Goal: Information Seeking & Learning: Learn about a topic

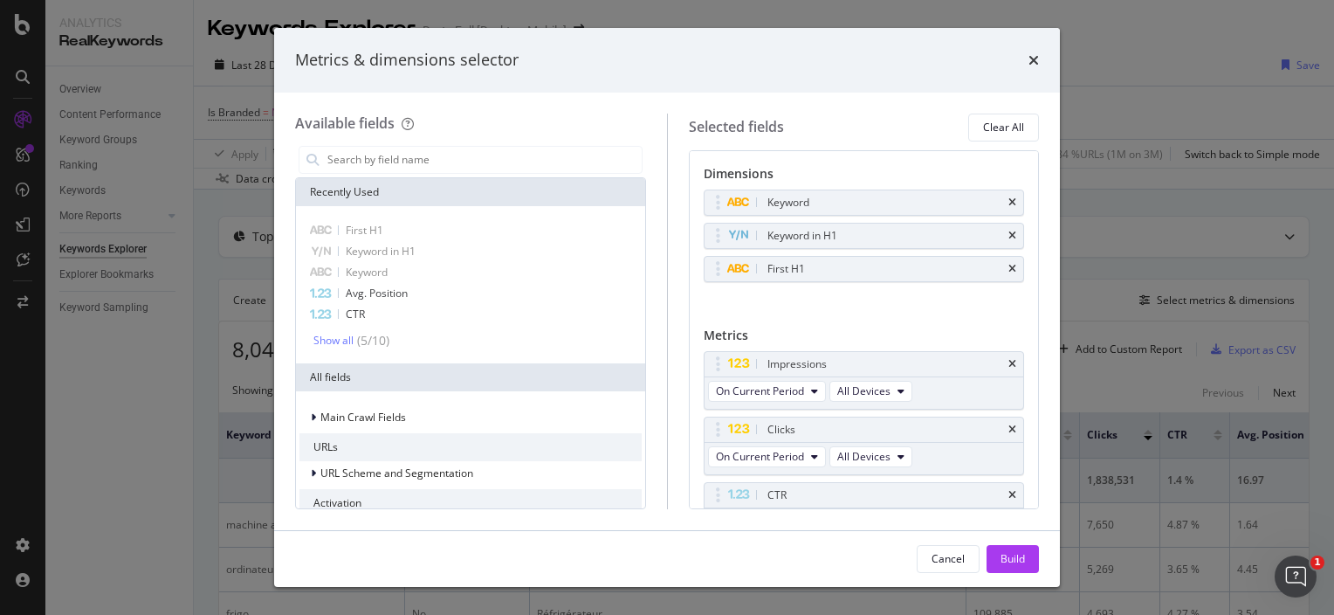
click at [1139, 67] on div "Metrics & dimensions selector Available fields Recently Used First H1 Keyword i…" at bounding box center [667, 307] width 1334 height 615
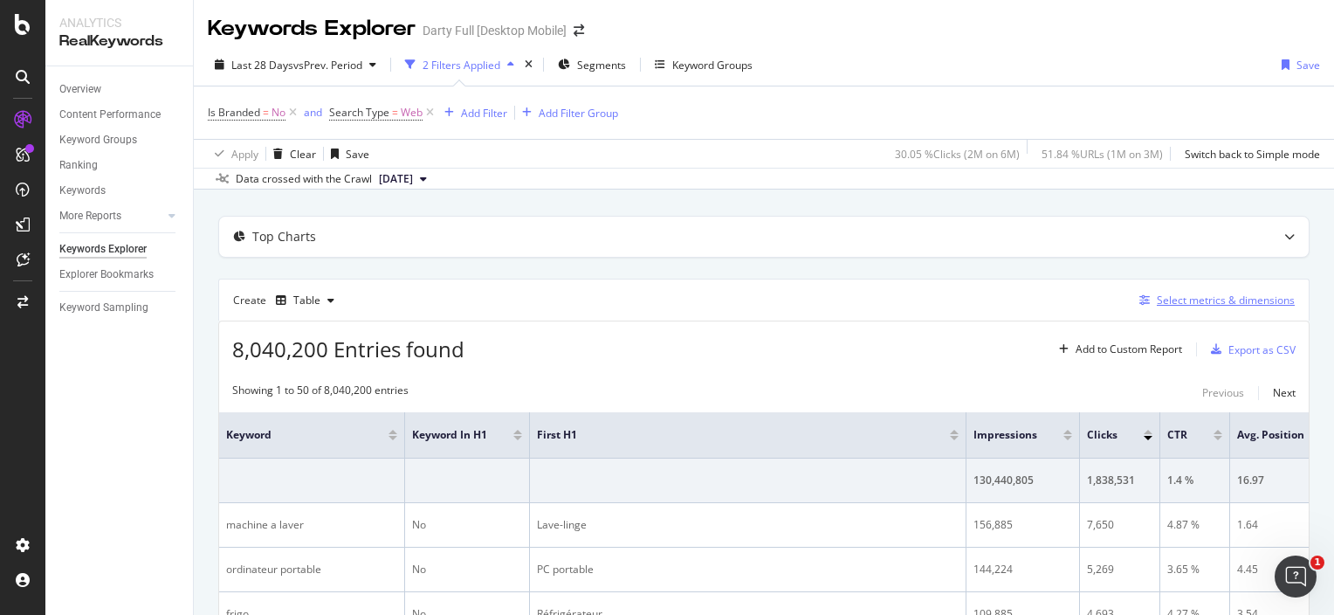
click at [1177, 291] on div "Select metrics & dimensions" at bounding box center [1214, 300] width 162 height 19
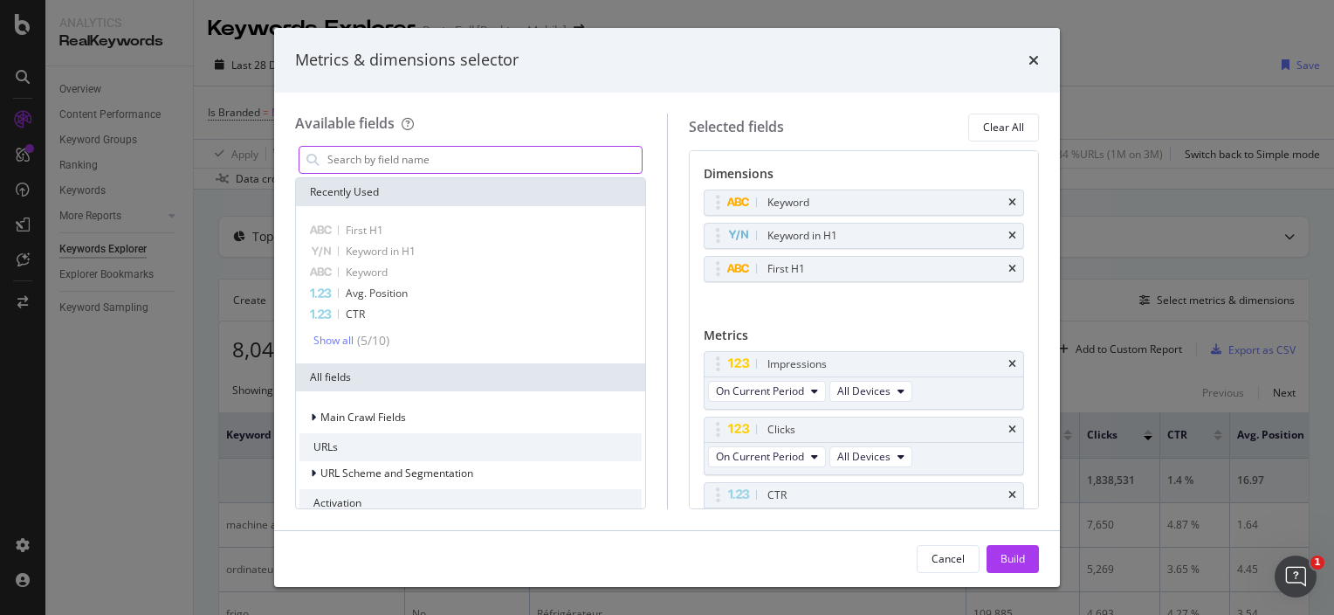
click at [505, 147] on input "modal" at bounding box center [484, 160] width 316 height 26
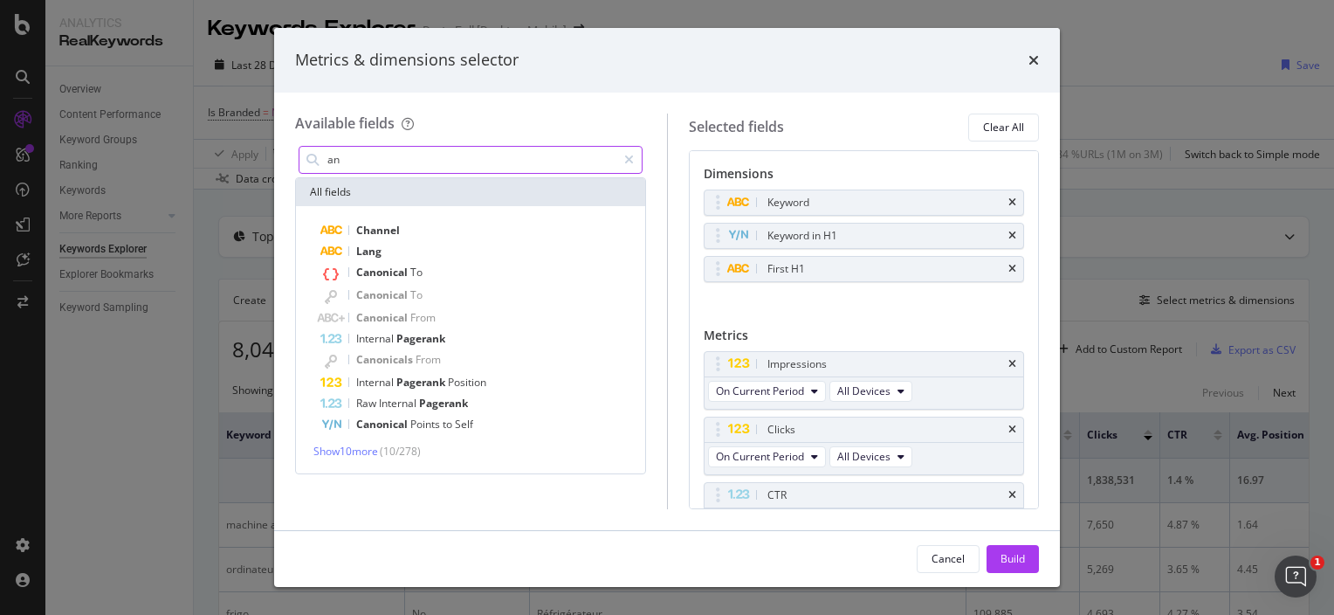
type input "a"
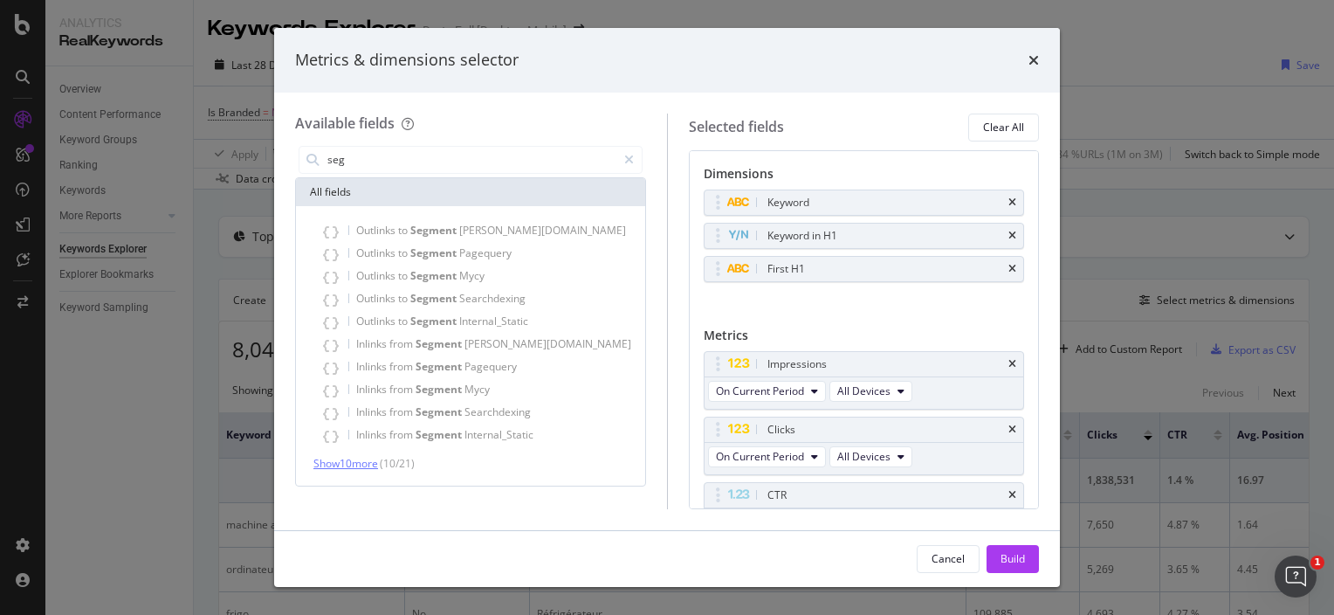
type input "seg"
click at [366, 457] on span "Show 10 more" at bounding box center [345, 463] width 65 height 15
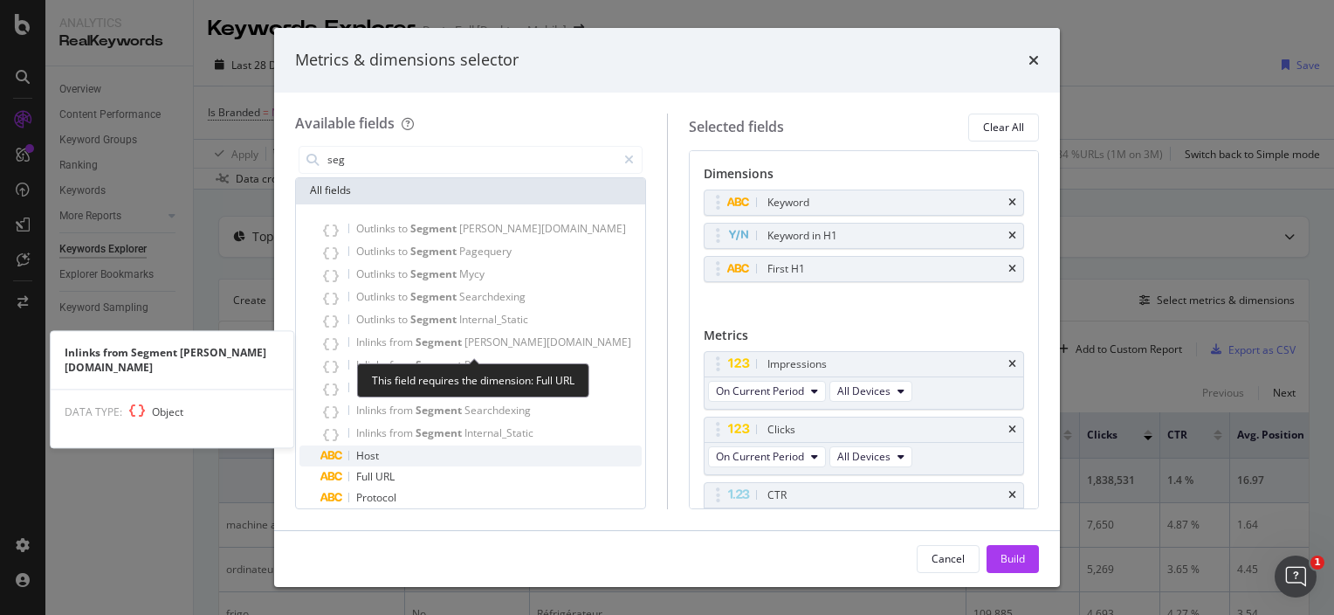
scroll to position [3, 0]
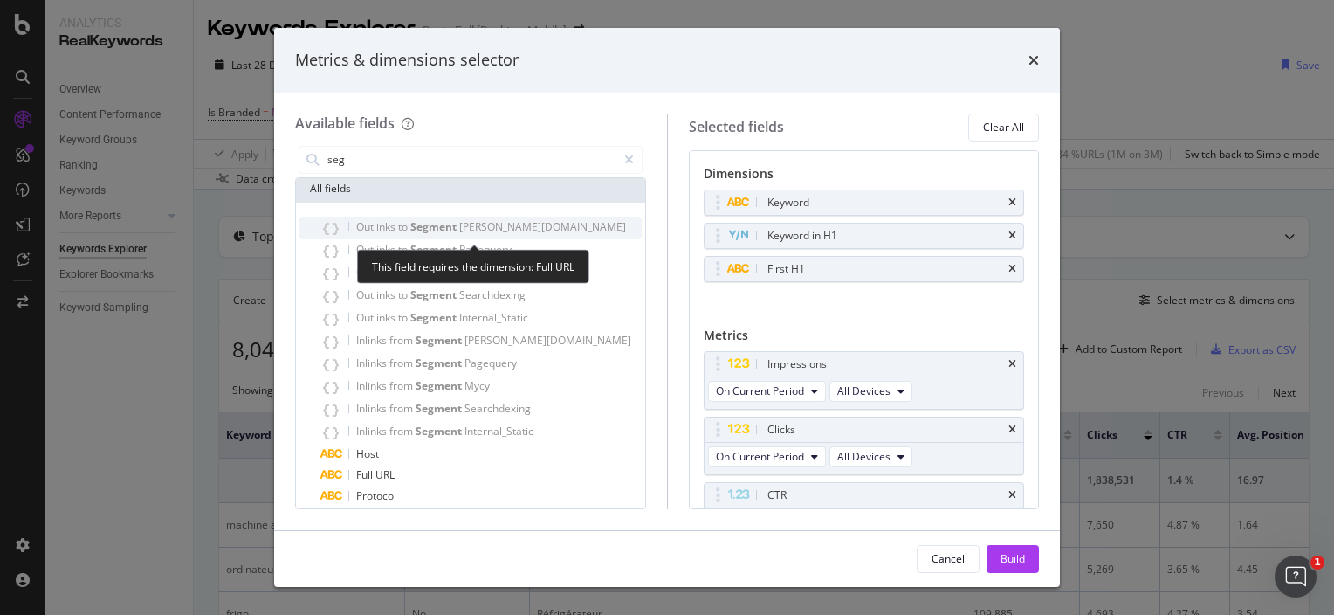
click at [418, 217] on div "Outlinks to Segment [PERSON_NAME][DOMAIN_NAME]" at bounding box center [480, 228] width 321 height 23
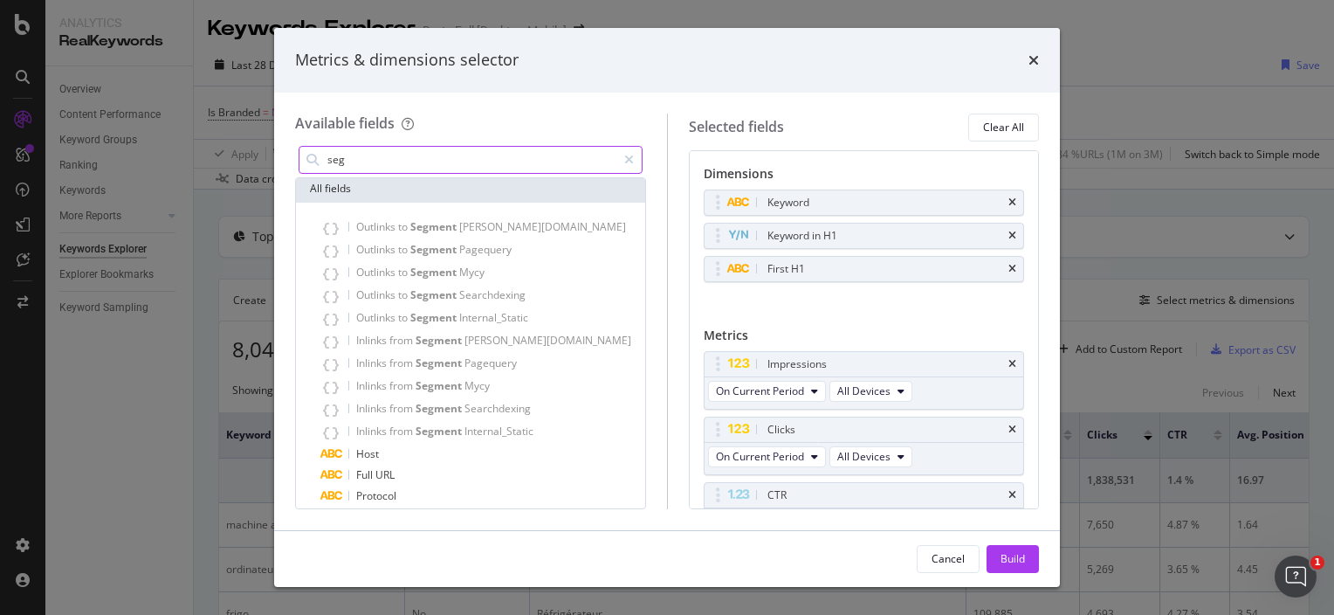
click at [543, 168] on input "seg" at bounding box center [471, 160] width 291 height 26
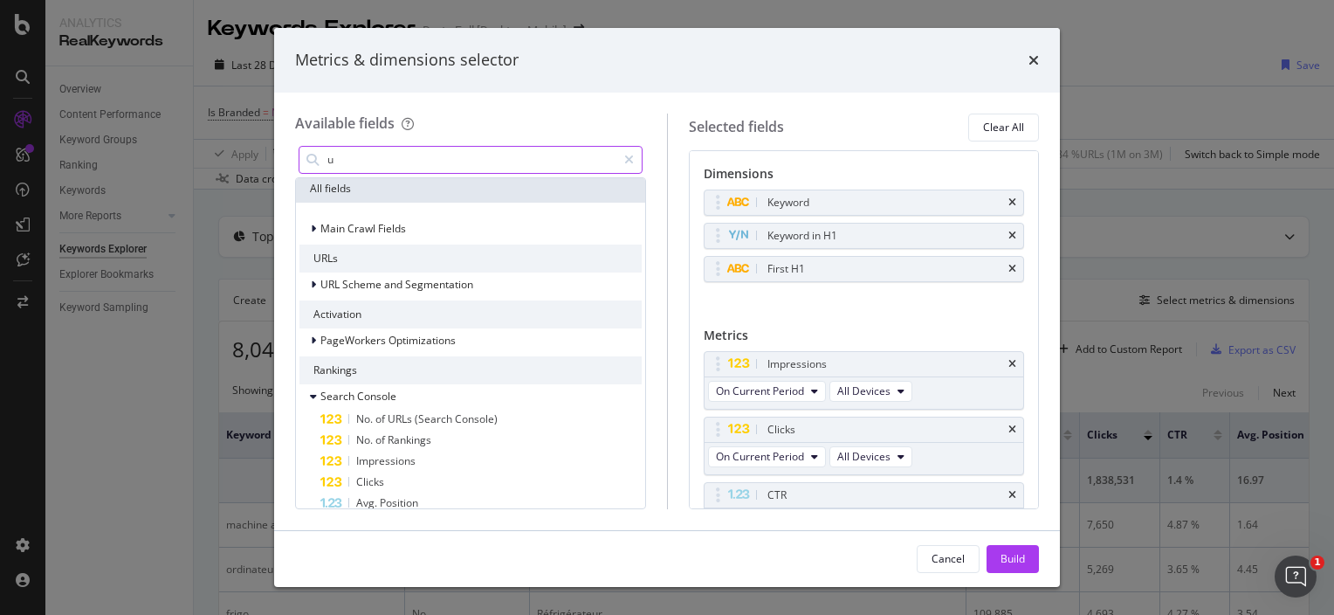
scroll to position [41, 0]
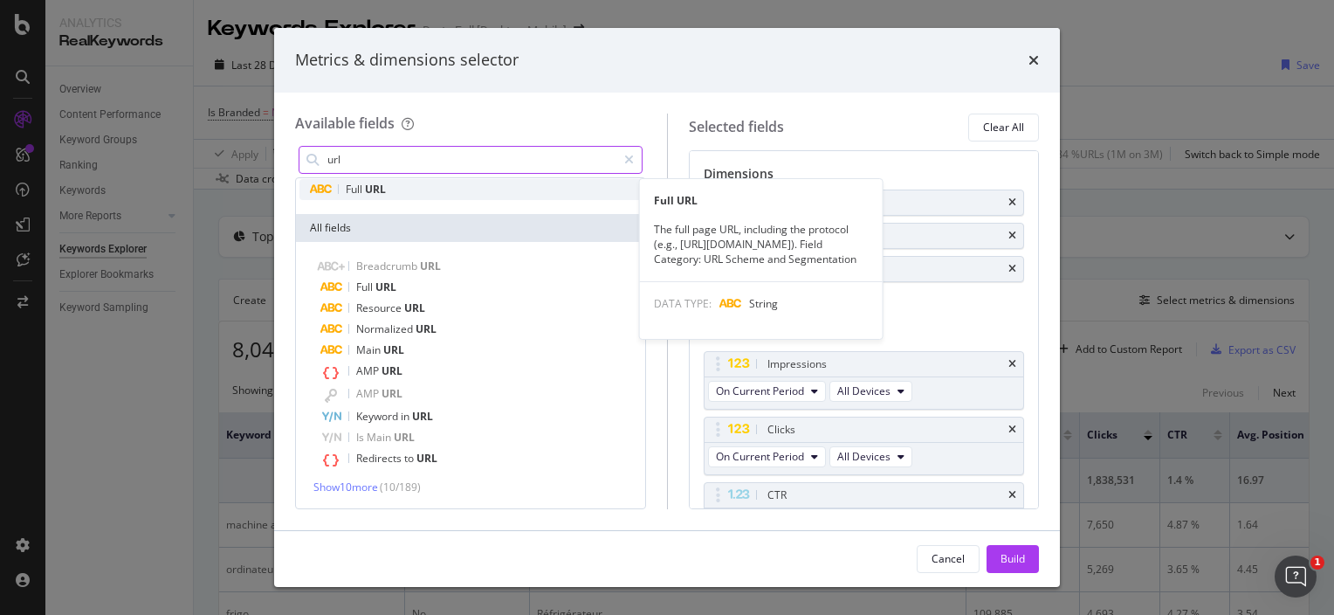
type input "url"
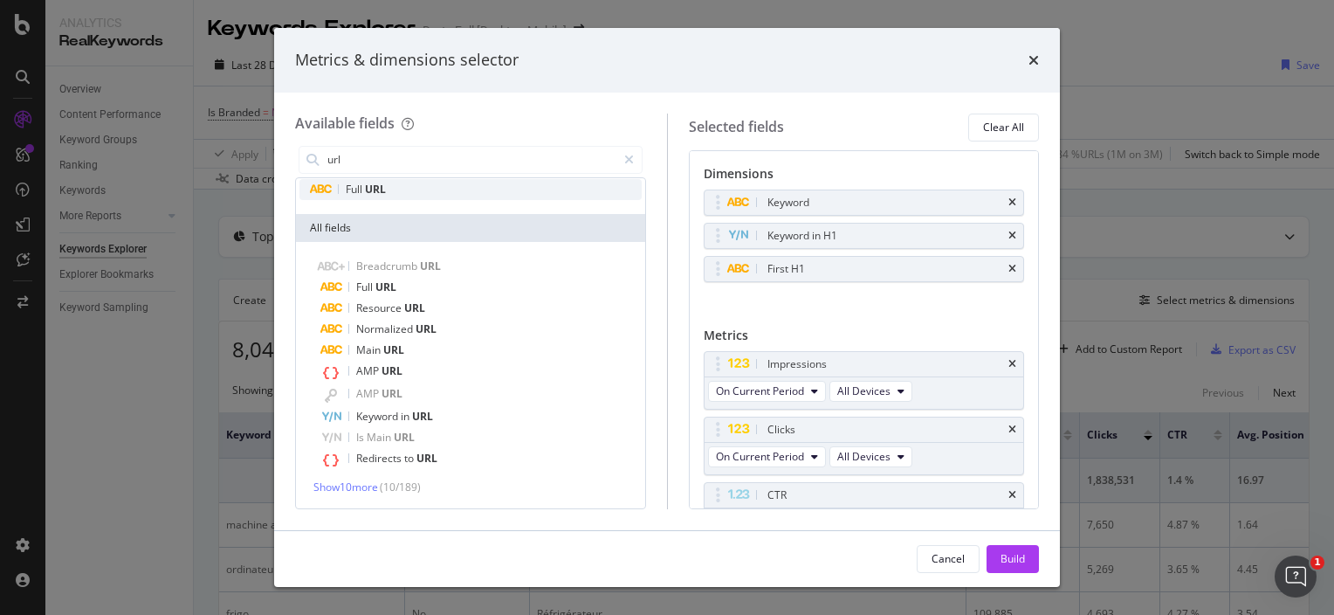
click at [552, 194] on div "Full URL" at bounding box center [471, 189] width 342 height 21
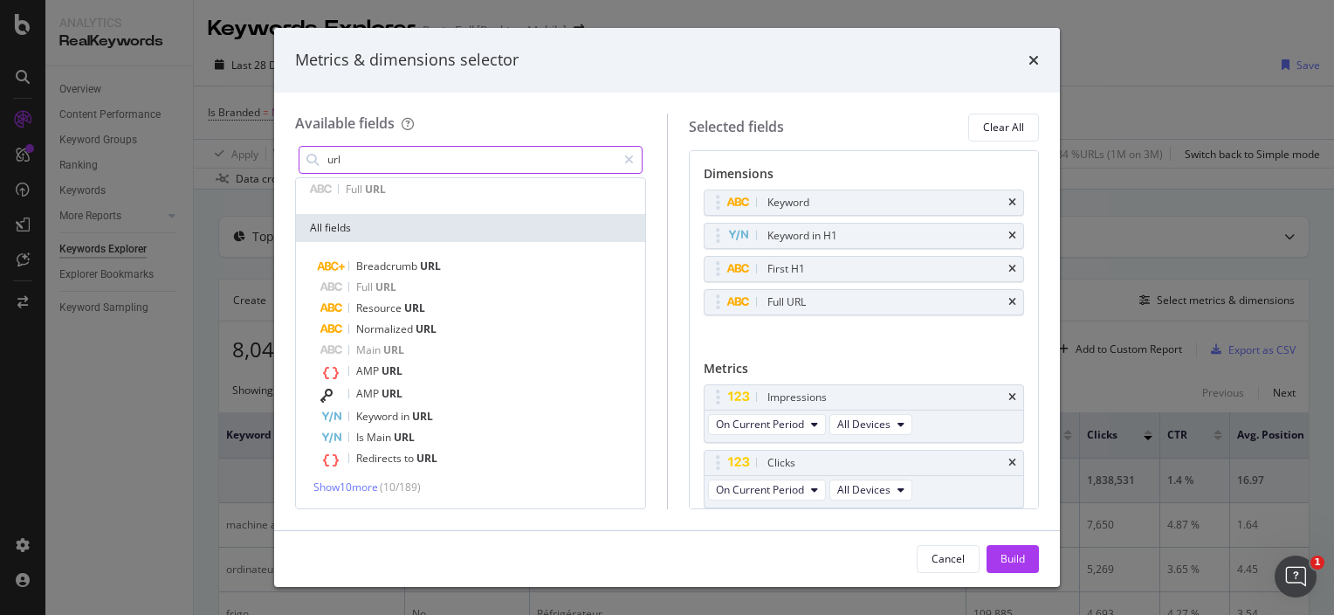
click at [472, 157] on input "url" at bounding box center [471, 160] width 291 height 26
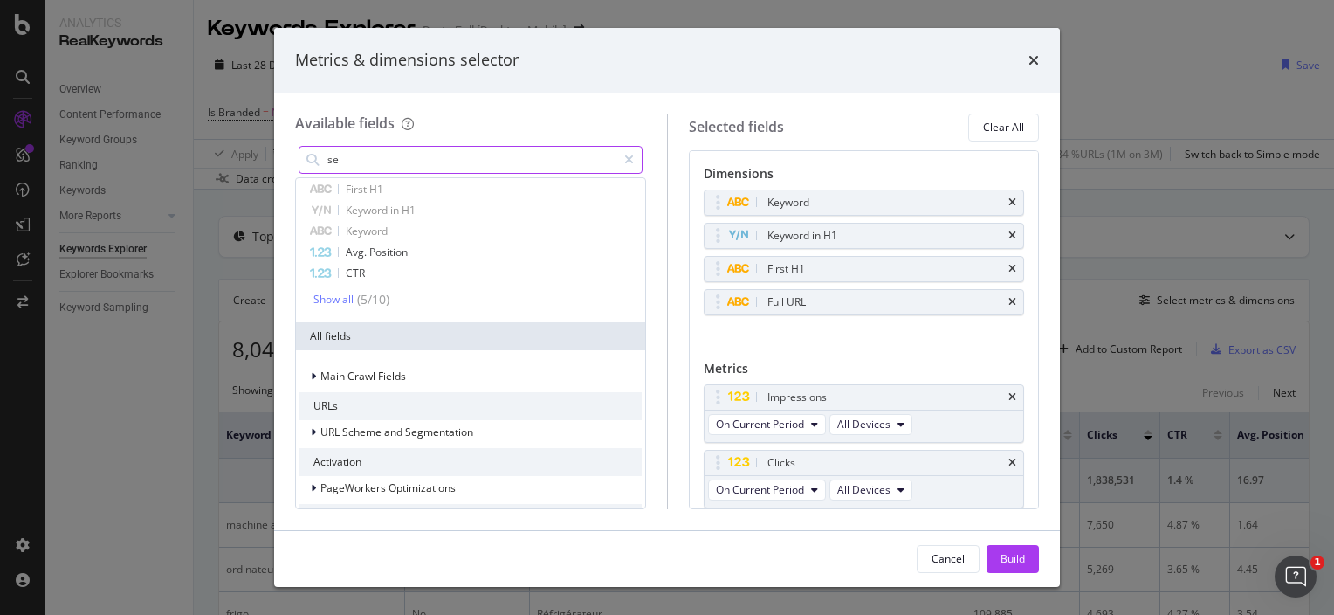
type input "seg"
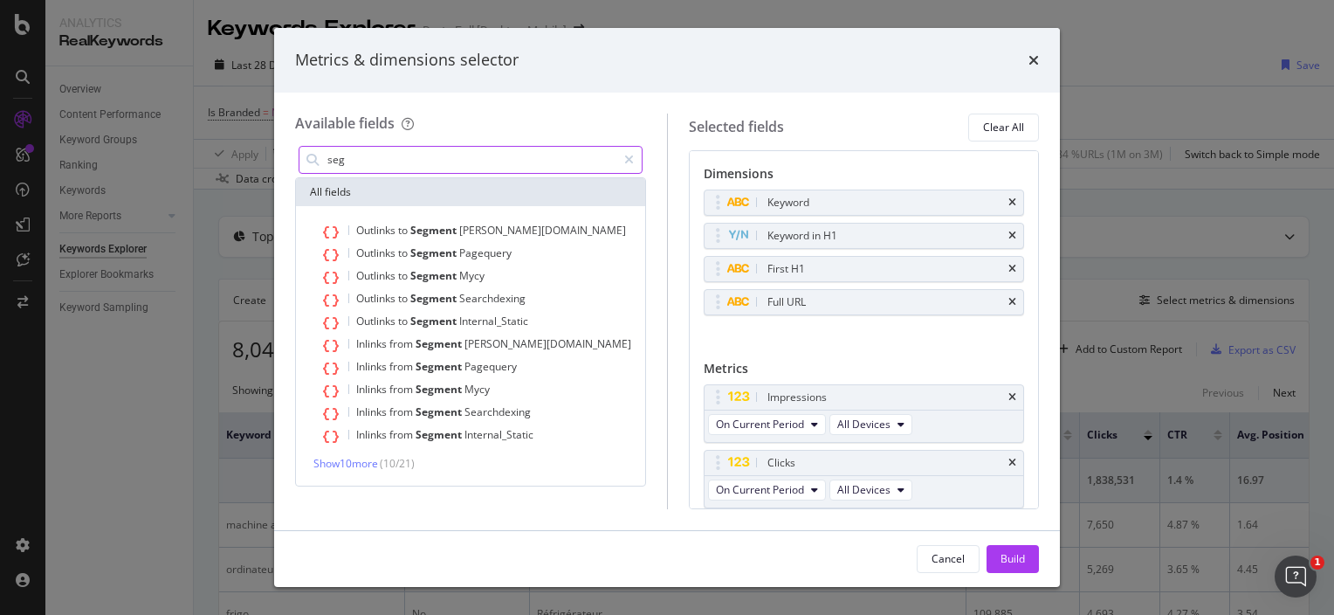
scroll to position [0, 0]
click at [384, 162] on input "seg" at bounding box center [471, 160] width 291 height 26
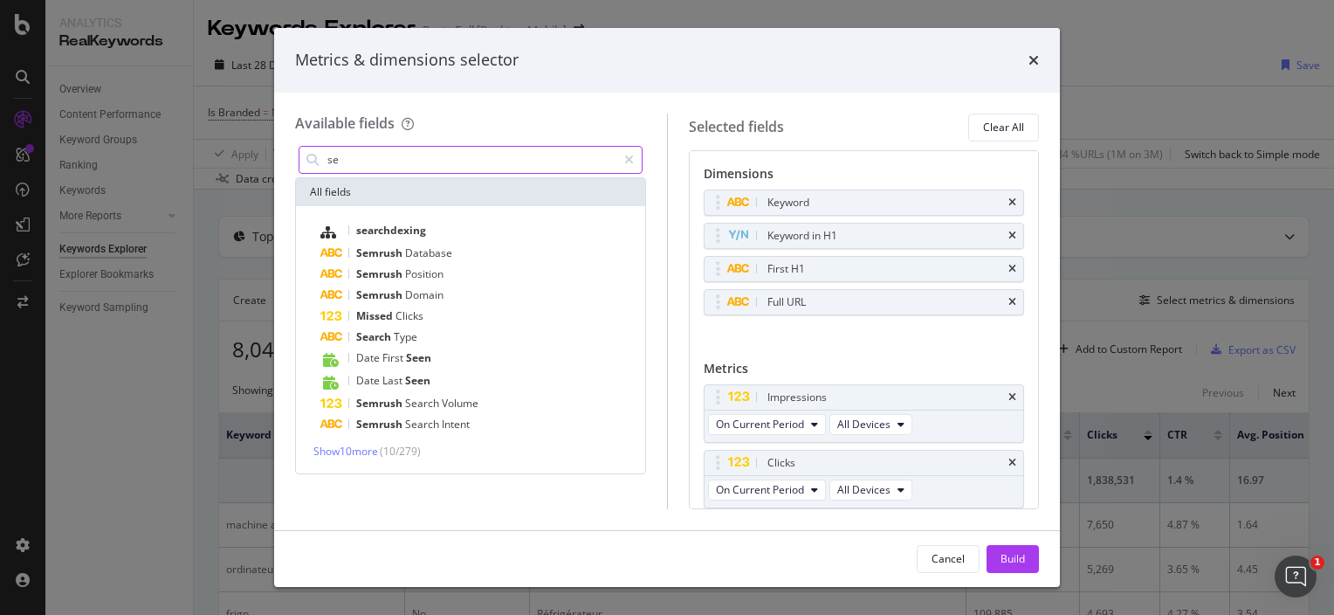
click at [384, 162] on input "se" at bounding box center [471, 160] width 291 height 26
type input "s"
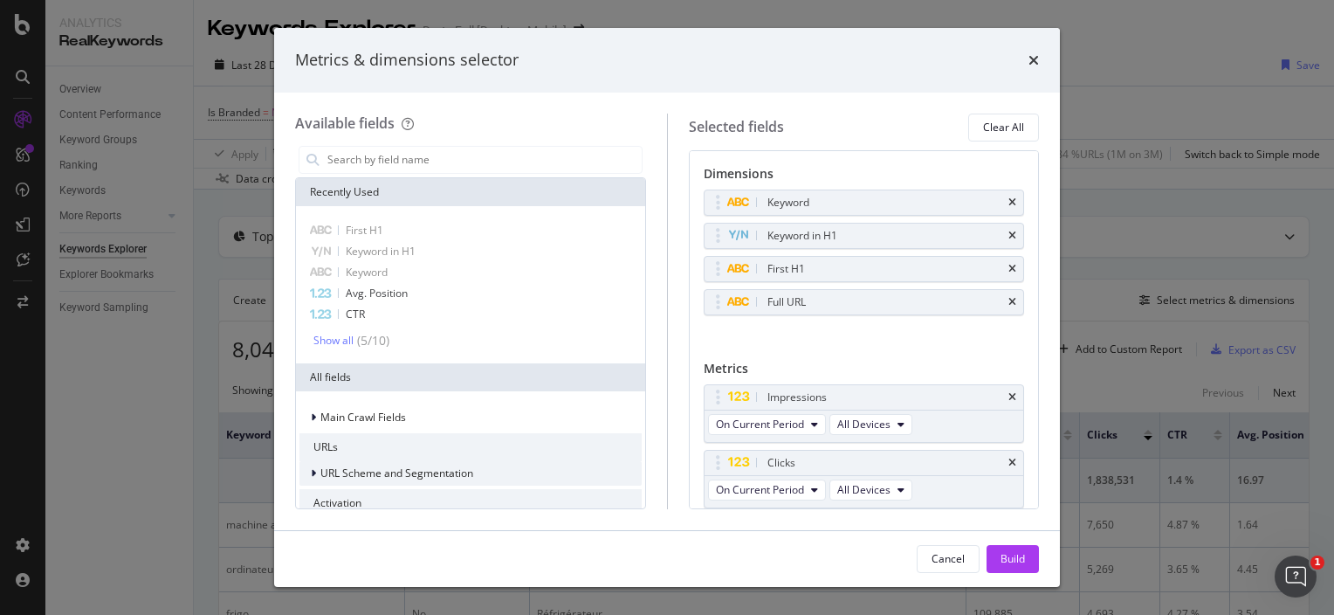
click at [314, 472] on icon "modal" at bounding box center [313, 473] width 5 height 10
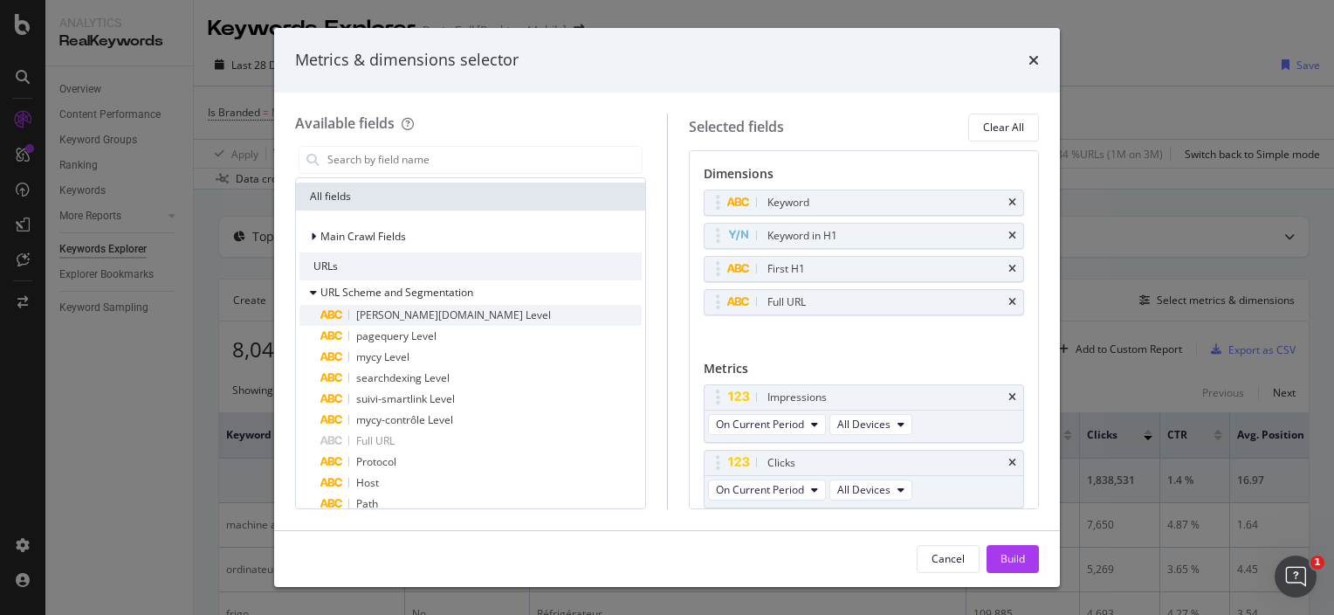
click at [416, 312] on span "[PERSON_NAME][DOMAIN_NAME] Level" at bounding box center [453, 314] width 195 height 15
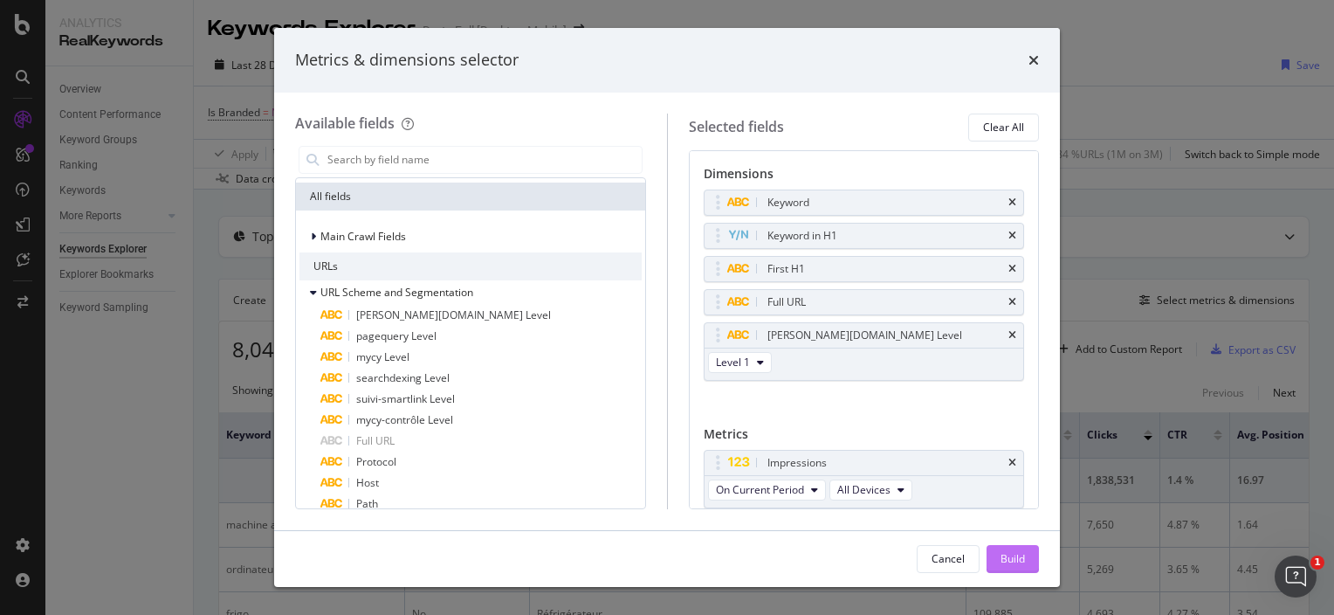
click at [1030, 557] on button "Build" at bounding box center [1013, 559] width 52 height 28
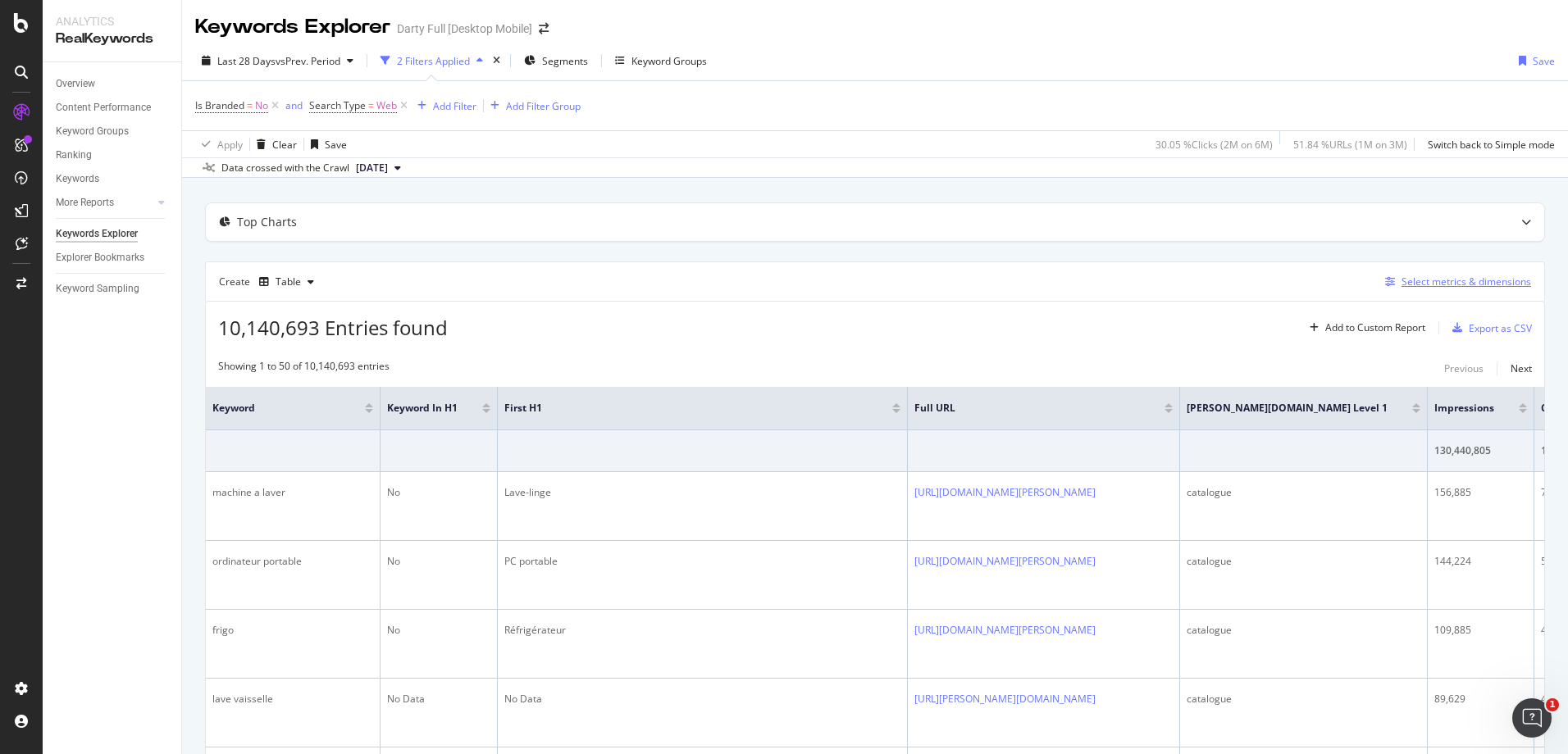
click at [1252, 282] on div "Select metrics & dimensions" at bounding box center [1466, 282] width 130 height 14
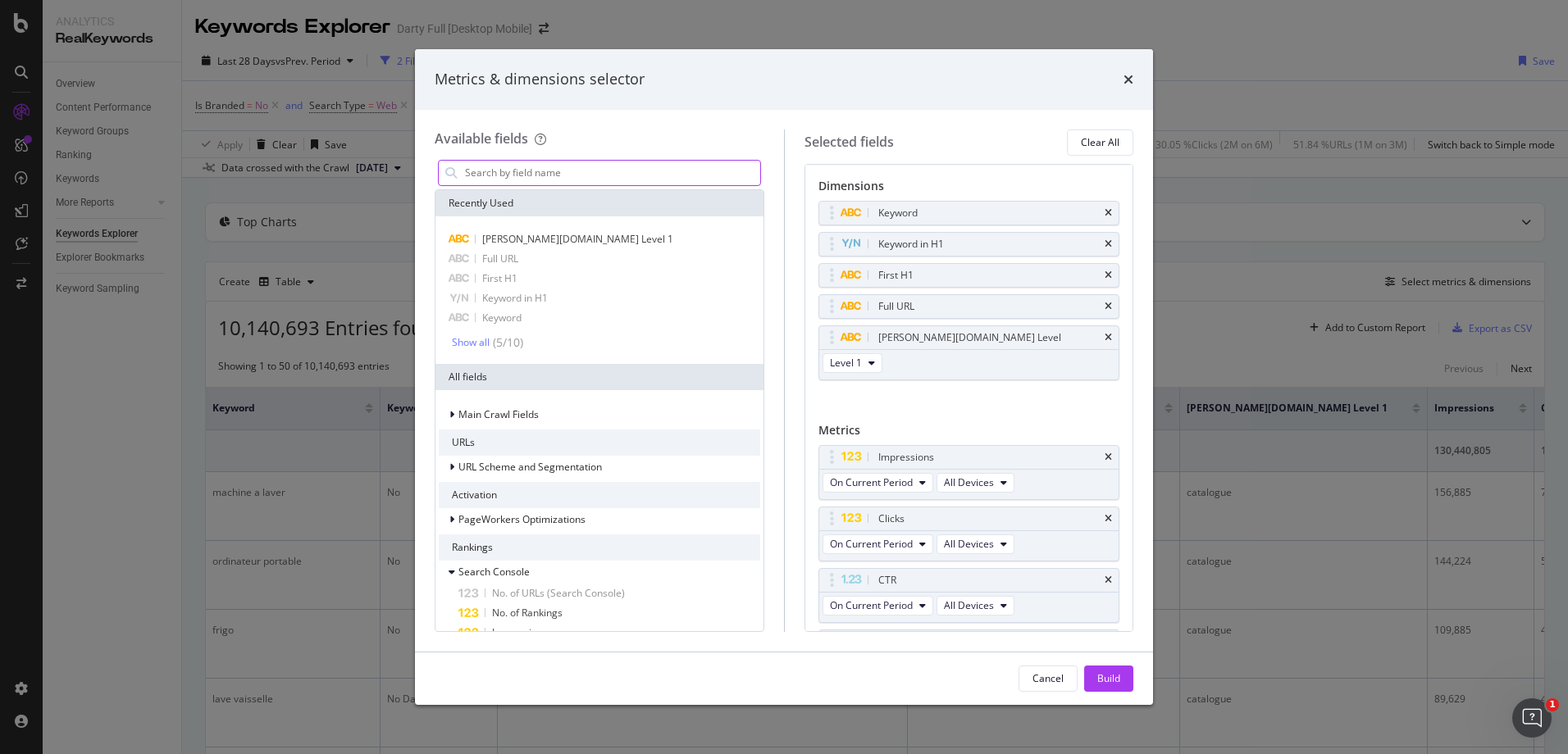
click at [554, 172] on input "modal" at bounding box center [611, 173] width 297 height 24
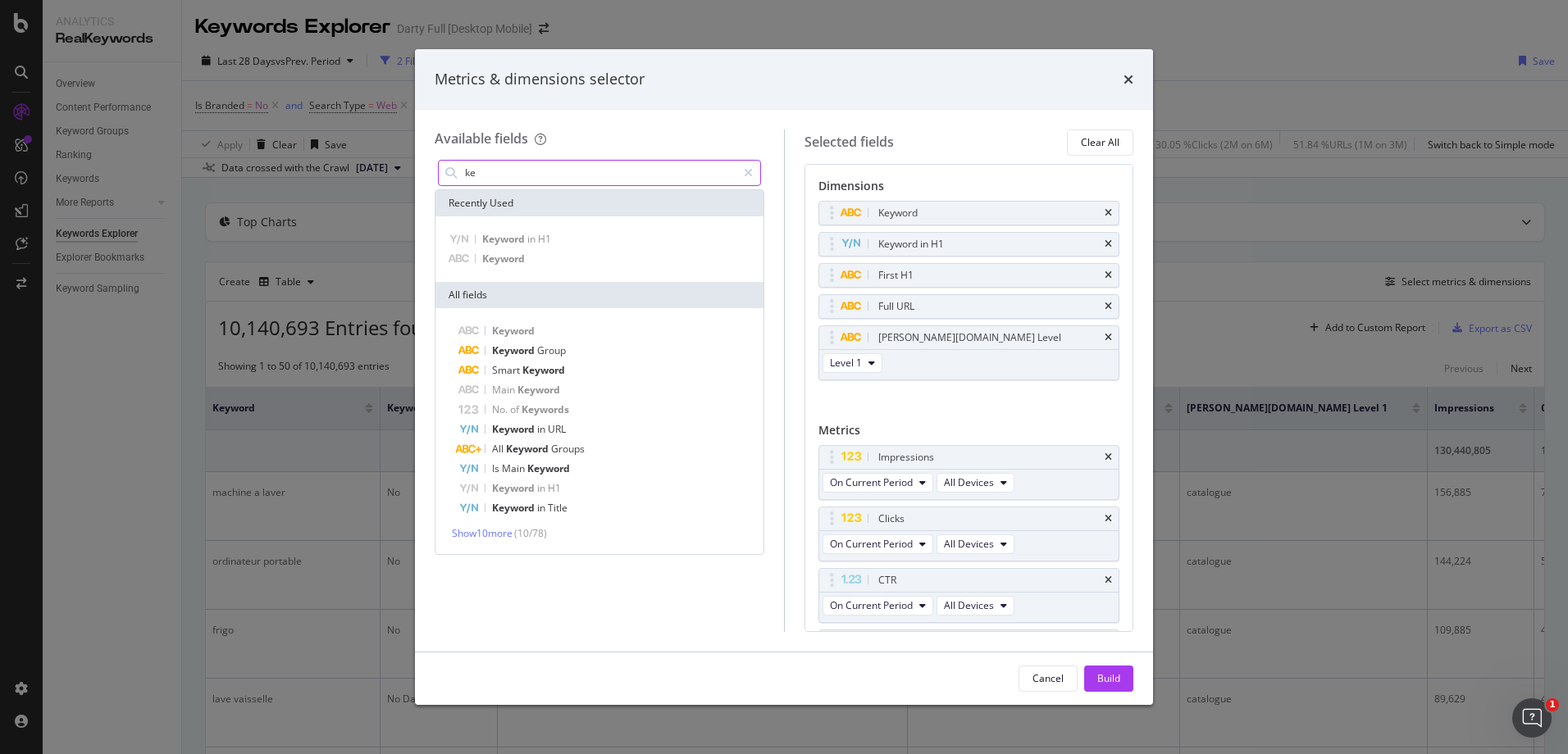
click at [554, 172] on input "ke" at bounding box center [599, 173] width 273 height 24
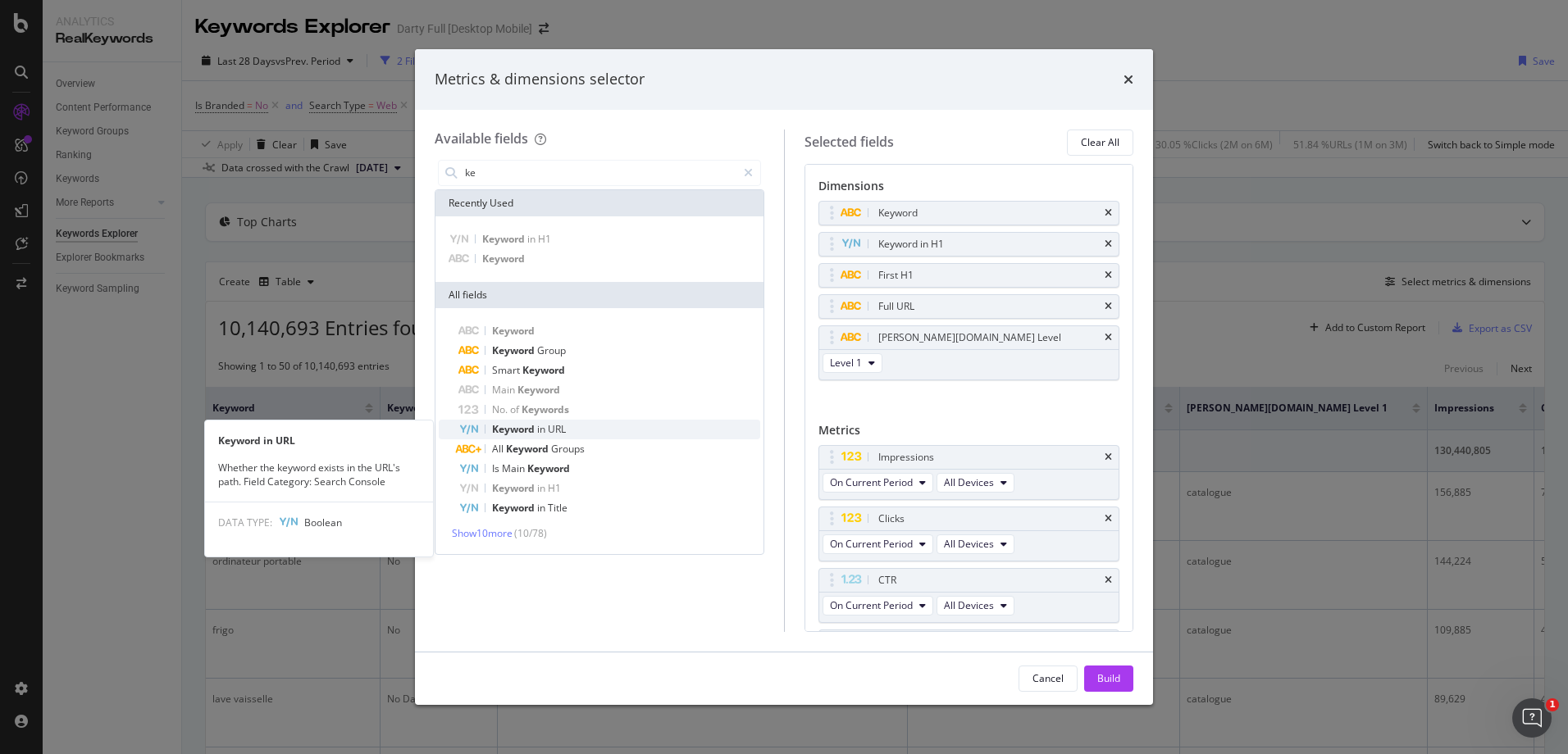
type input "ke"
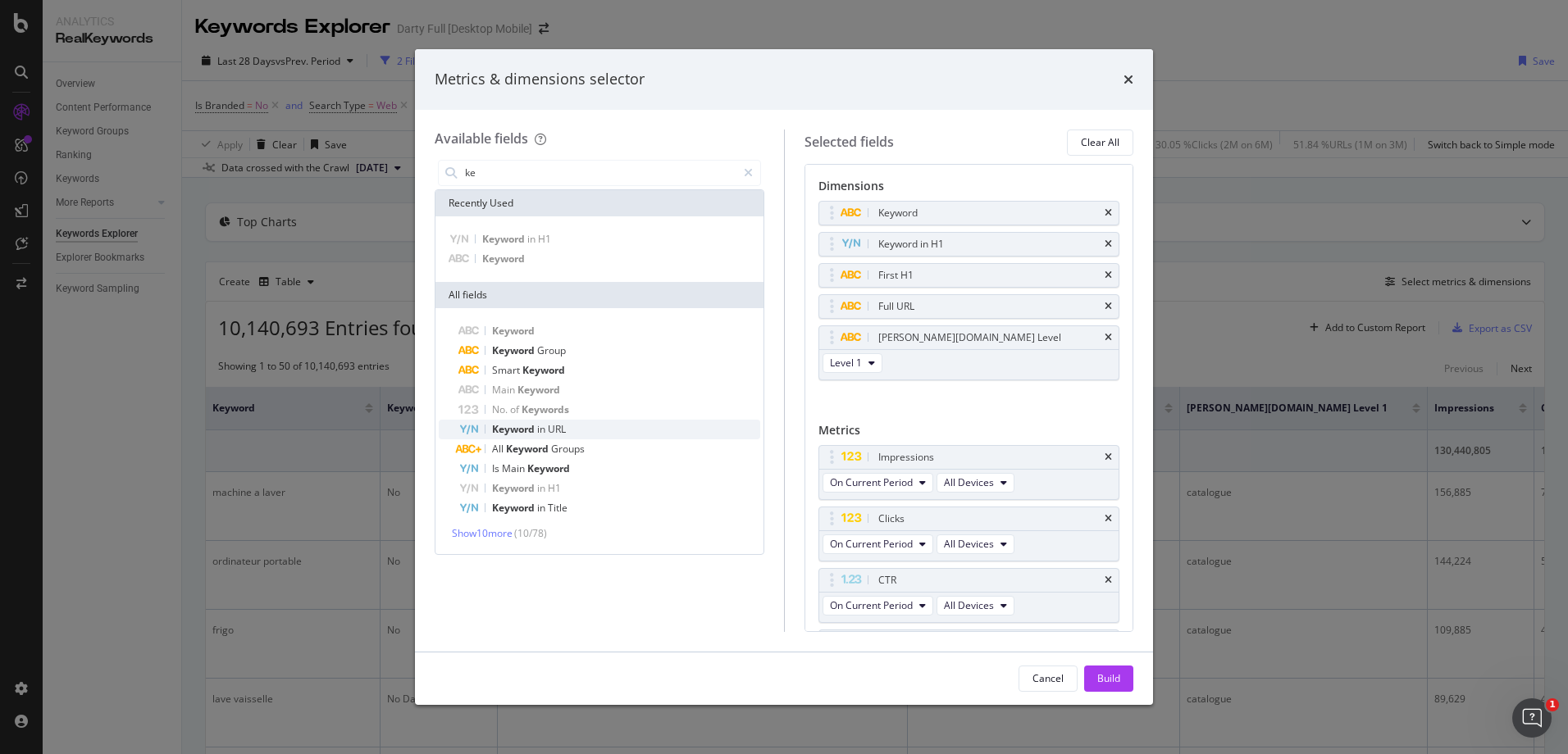
click at [533, 427] on span "Keyword" at bounding box center [515, 429] width 45 height 14
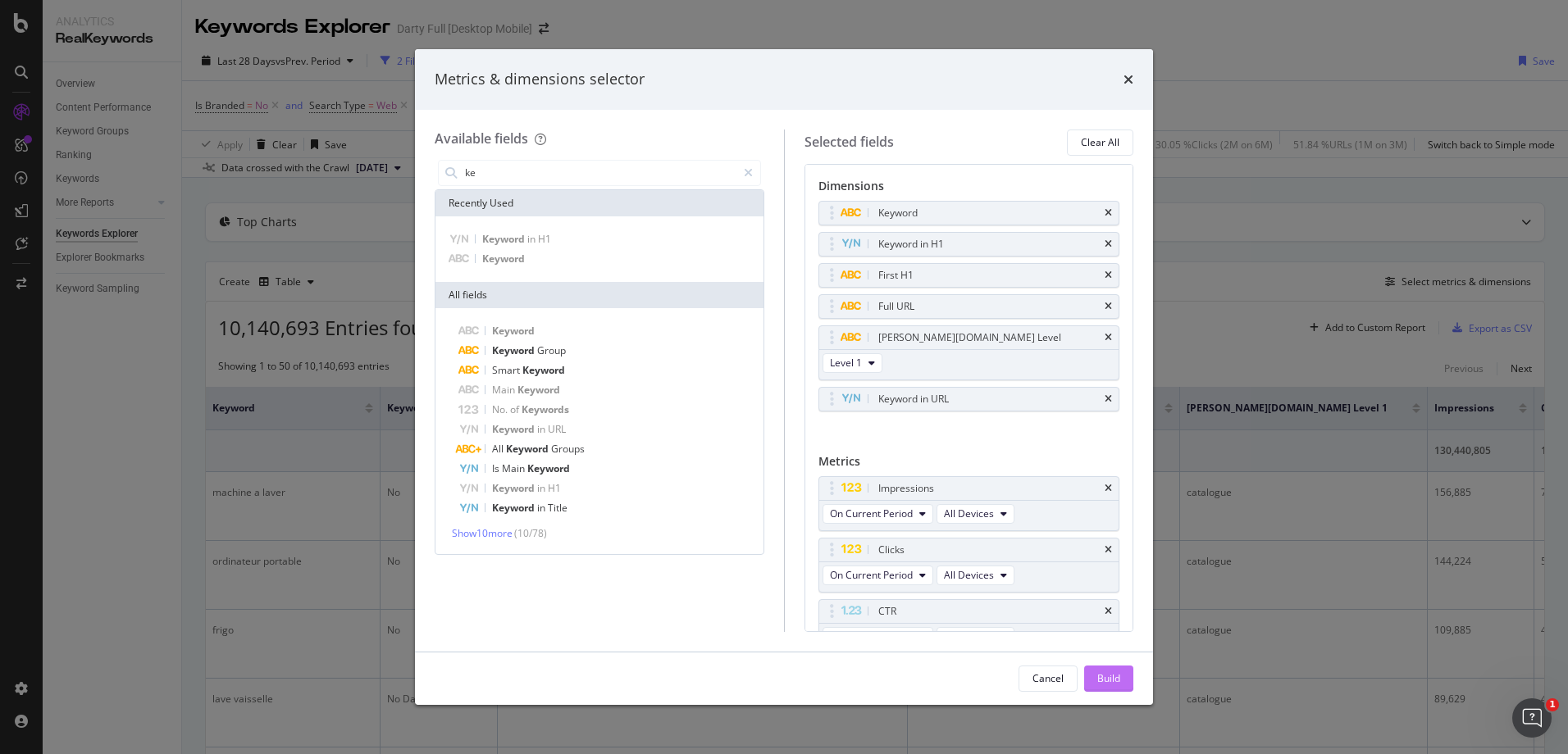
click at [1089, 577] on button "Build" at bounding box center [1108, 679] width 49 height 26
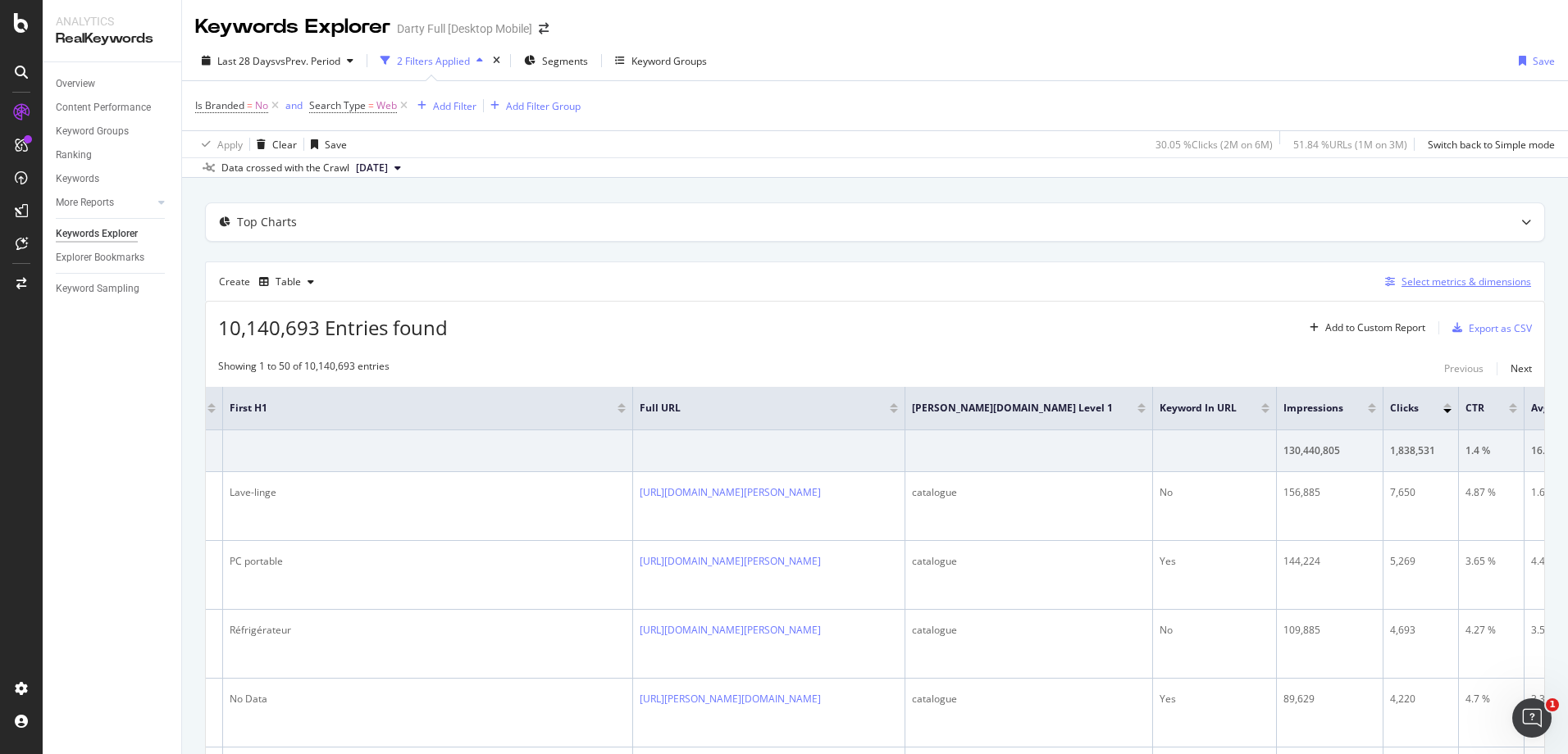
click at [1252, 285] on div "Select metrics & dimensions" at bounding box center [1466, 282] width 130 height 14
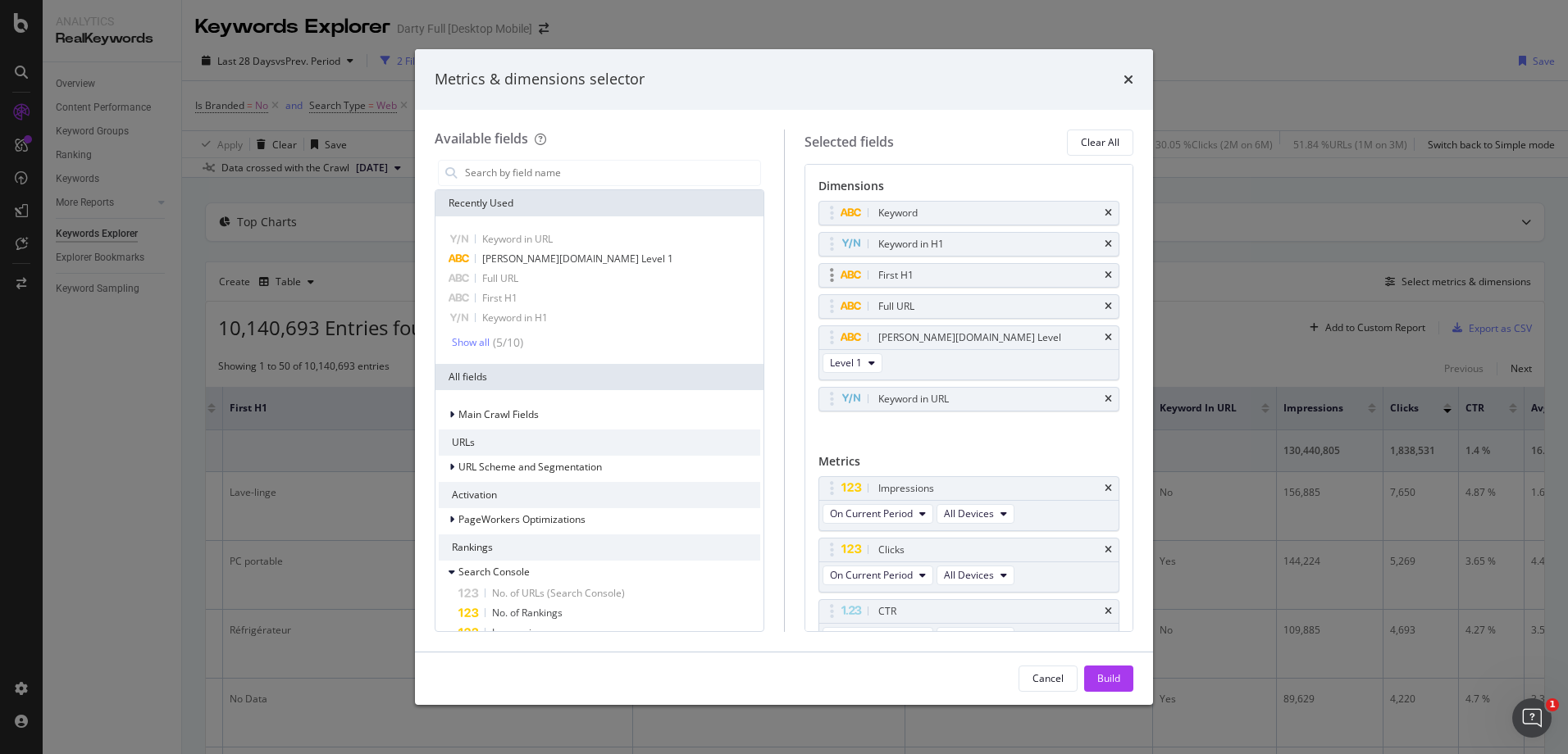
click at [1091, 277] on div "First H1" at bounding box center [969, 275] width 300 height 23
click at [1104, 275] on icon "times" at bounding box center [1108, 275] width 8 height 9
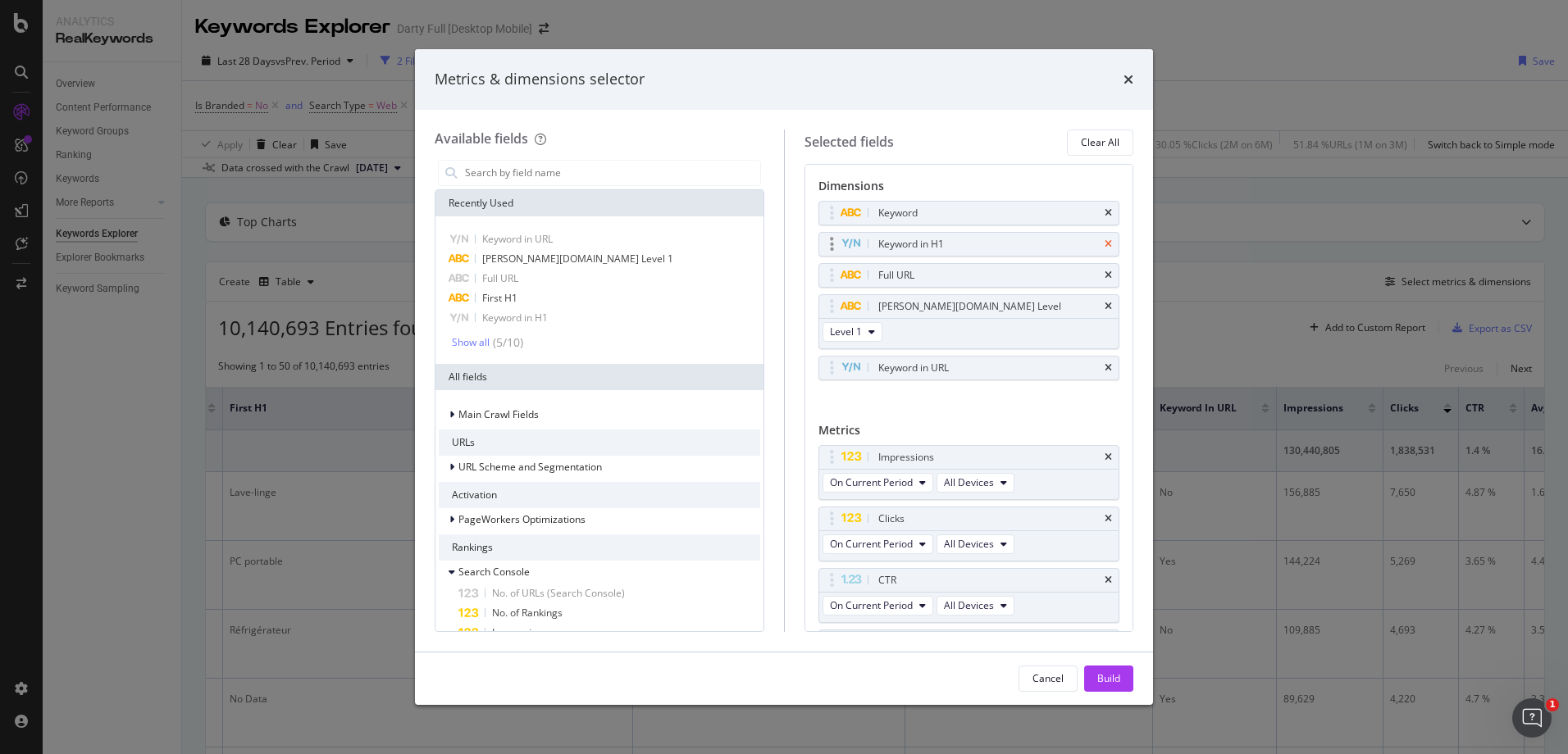
click at [1104, 248] on icon "times" at bounding box center [1108, 244] width 8 height 9
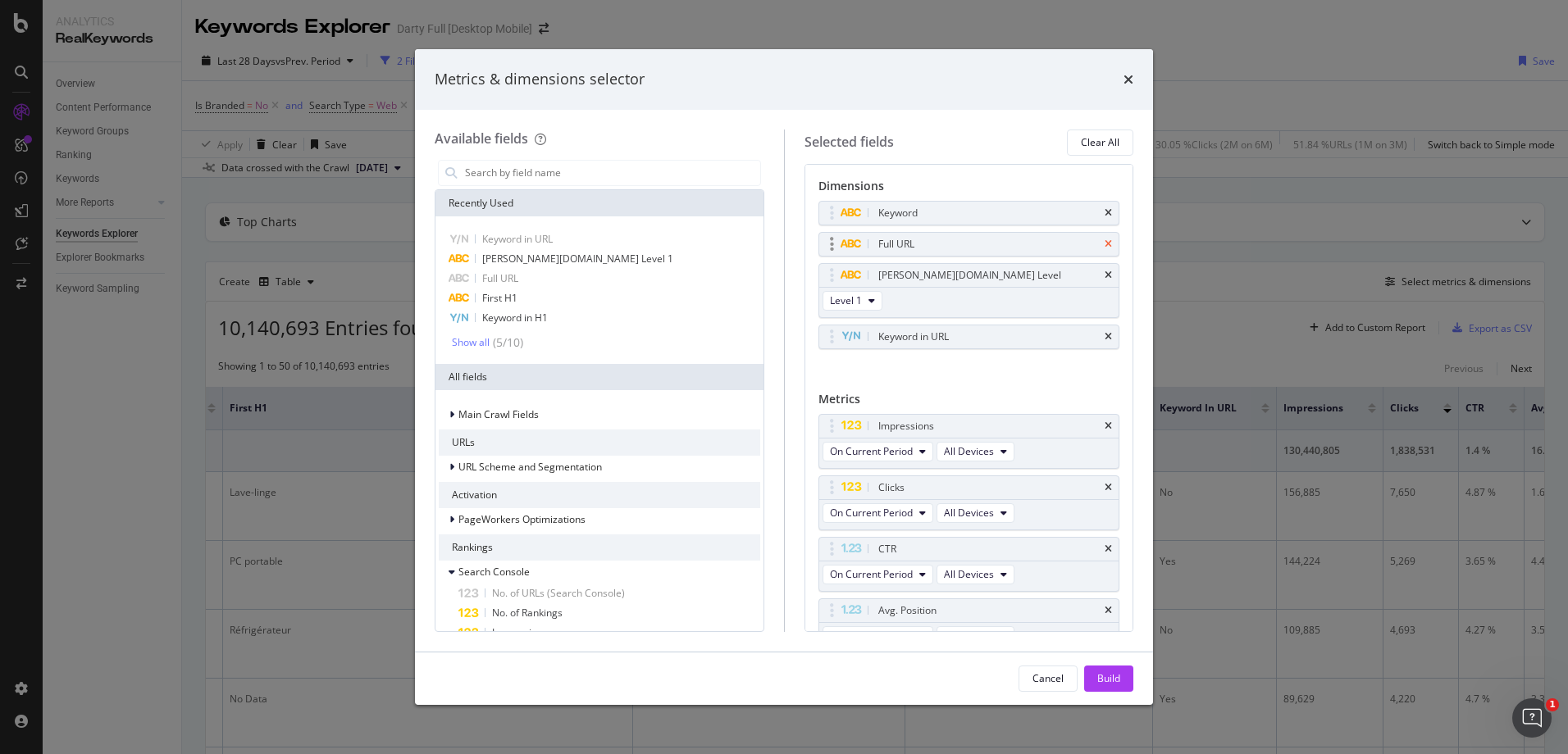
click at [1104, 244] on icon "times" at bounding box center [1108, 244] width 8 height 9
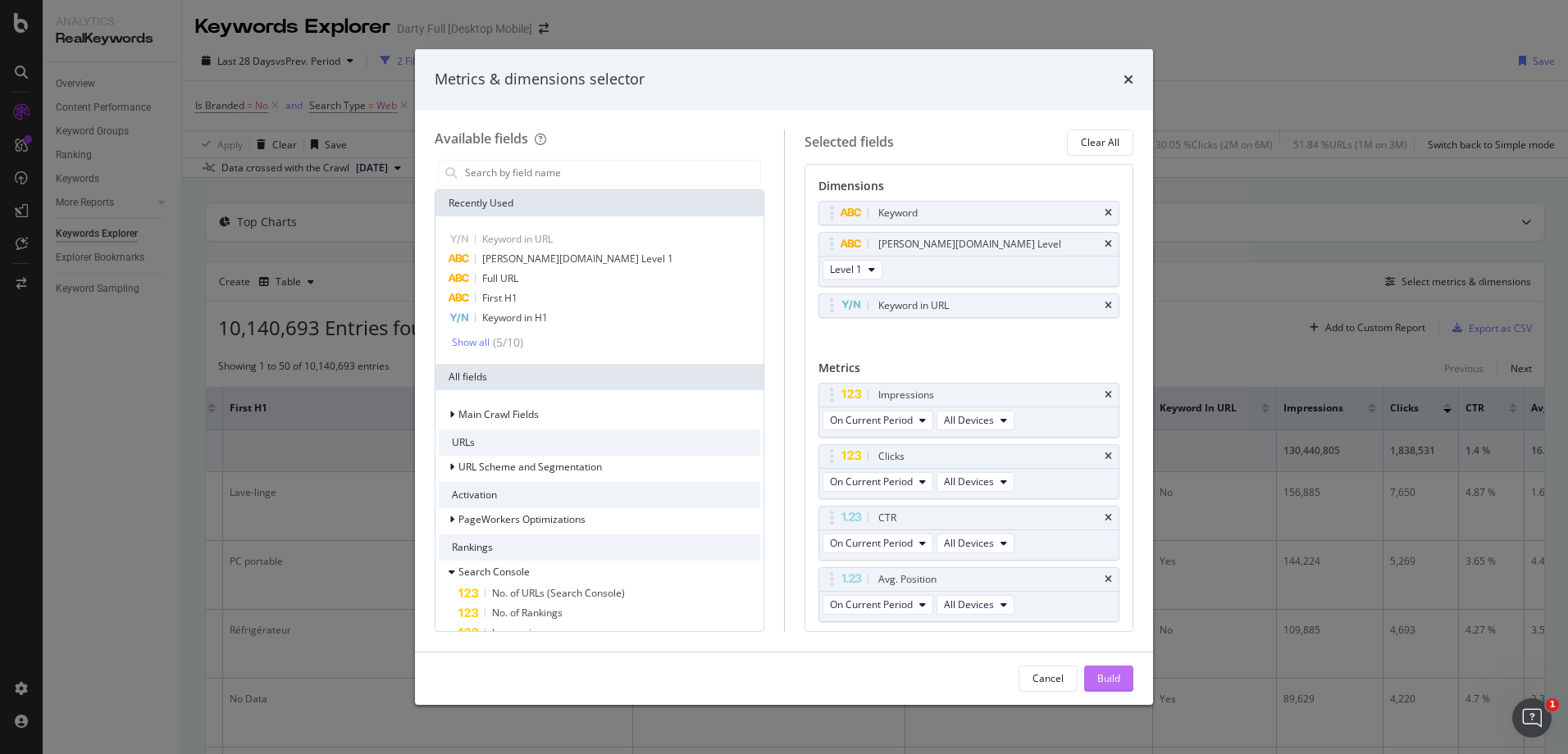
click at [1103, 577] on div "Build" at bounding box center [1108, 679] width 23 height 24
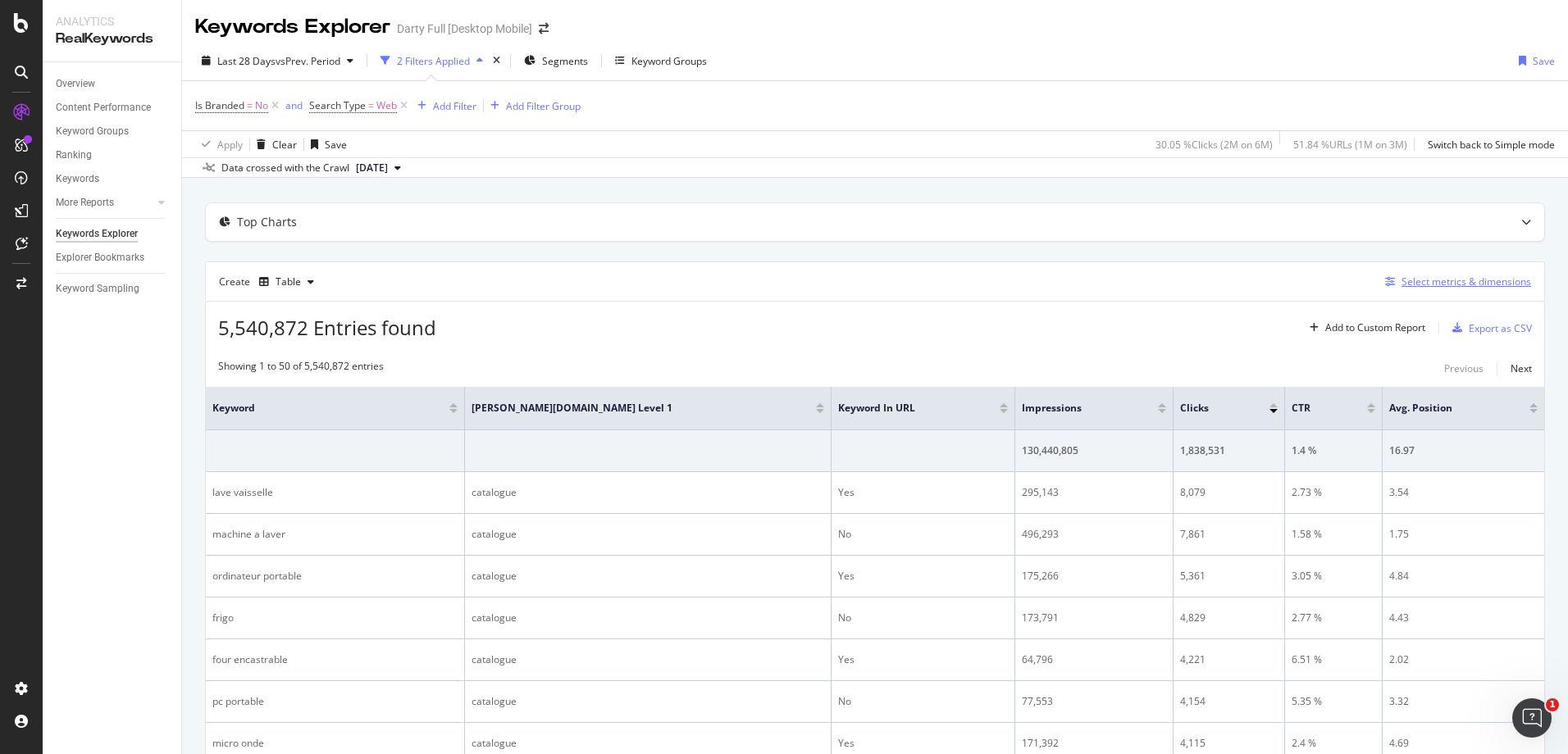
click at [1252, 277] on div "Select metrics & dimensions" at bounding box center [1466, 282] width 130 height 14
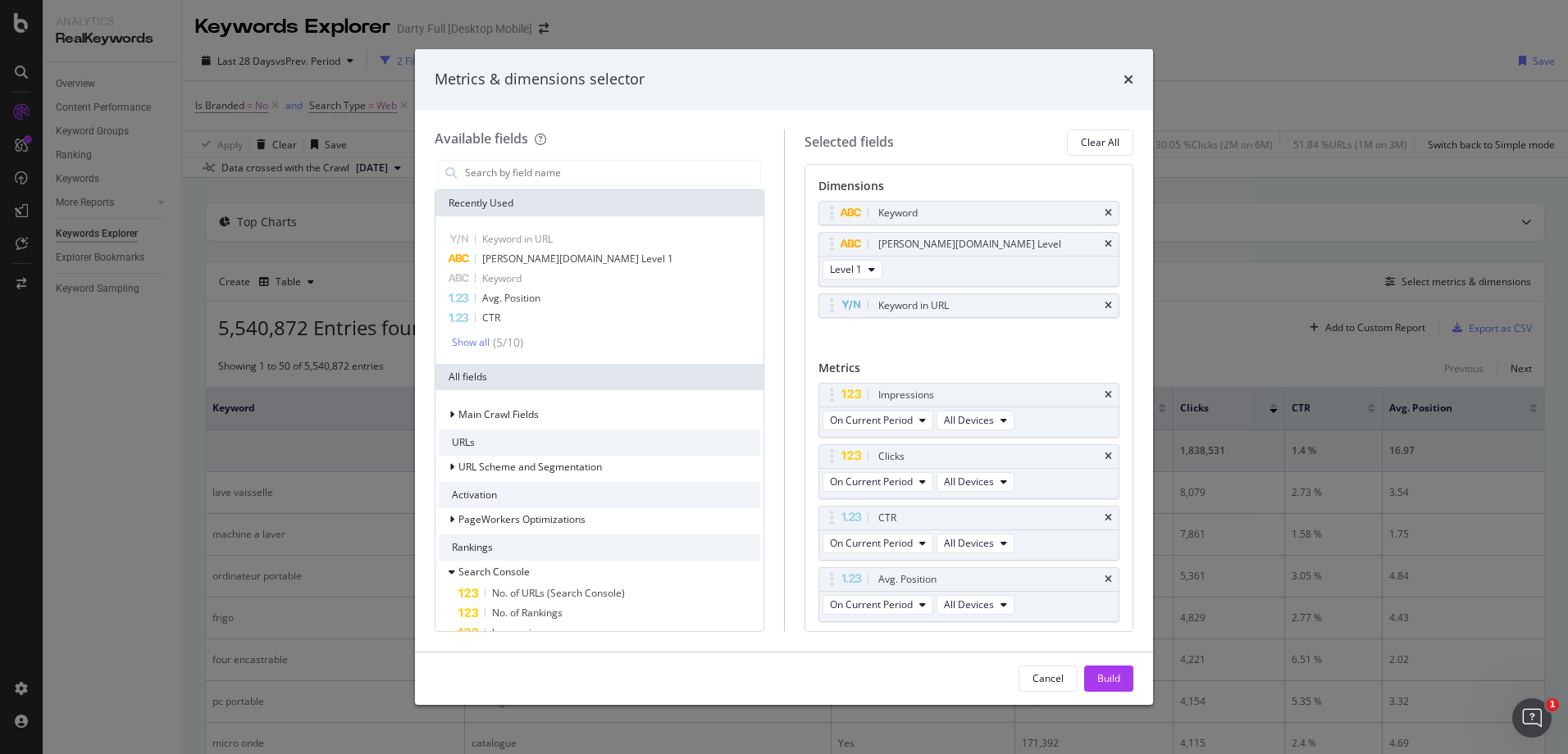
click at [531, 188] on div "modal" at bounding box center [599, 173] width 330 height 33
drag, startPoint x: 537, startPoint y: 187, endPoint x: 546, endPoint y: 175, distance: 15.0
click at [546, 175] on div "modal" at bounding box center [599, 173] width 330 height 33
click at [546, 175] on input "modal" at bounding box center [611, 173] width 297 height 24
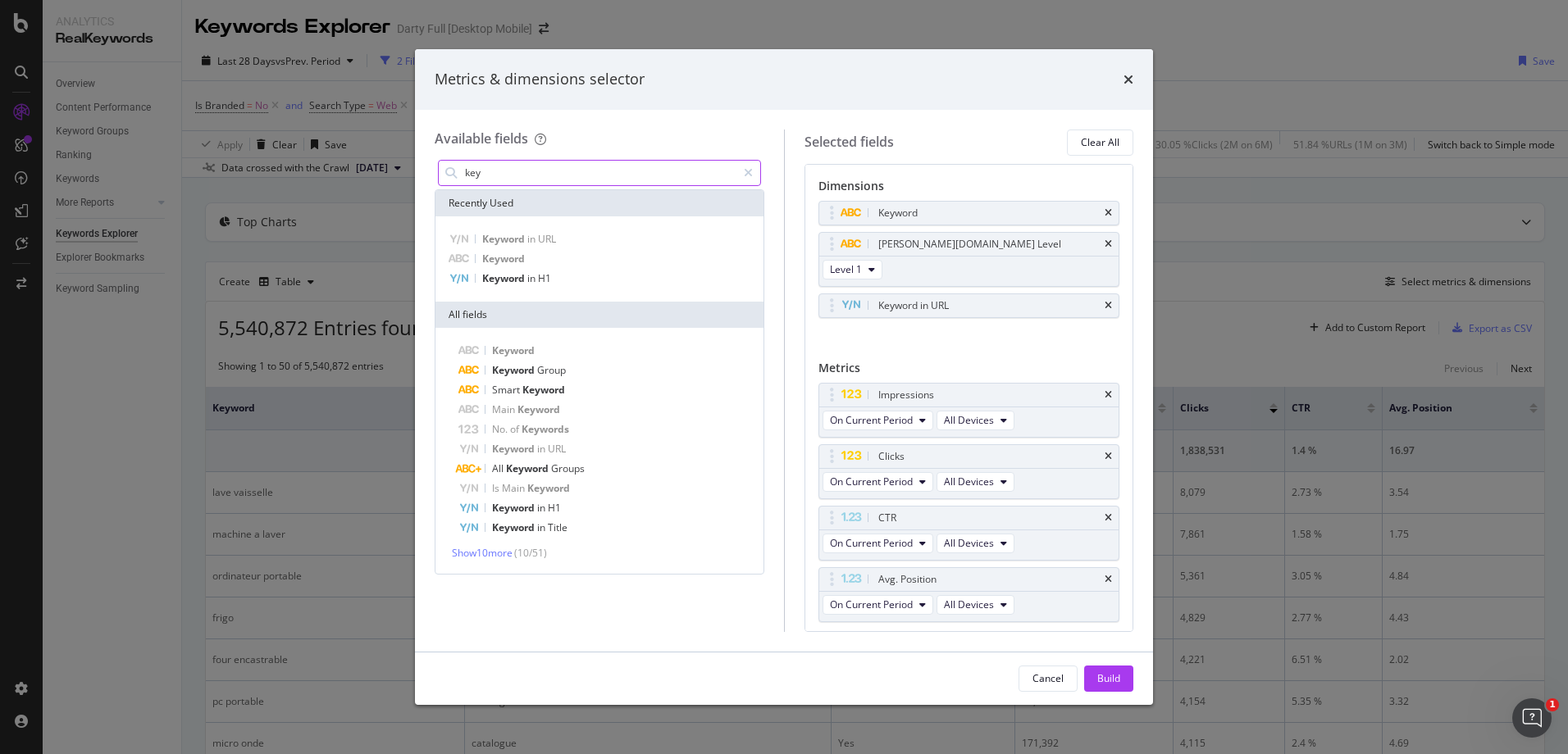
type input "key"
click at [1133, 81] on div "Metrics & dimensions selector" at bounding box center [784, 79] width 738 height 61
click at [1122, 77] on div "Metrics & dimensions selector" at bounding box center [784, 79] width 699 height 22
click at [1126, 77] on icon "times" at bounding box center [1128, 80] width 9 height 13
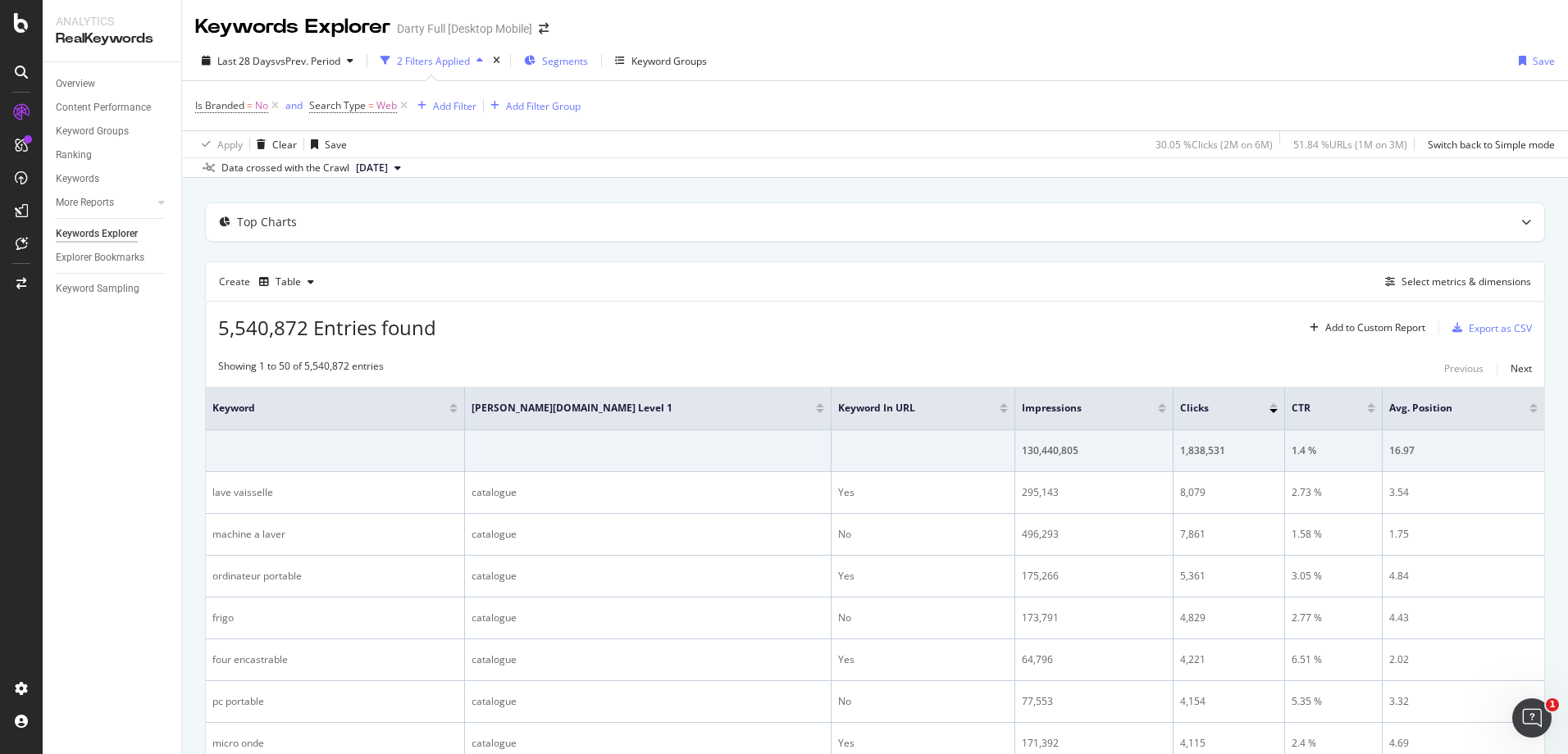
click at [577, 68] on div "Segments" at bounding box center [556, 61] width 64 height 24
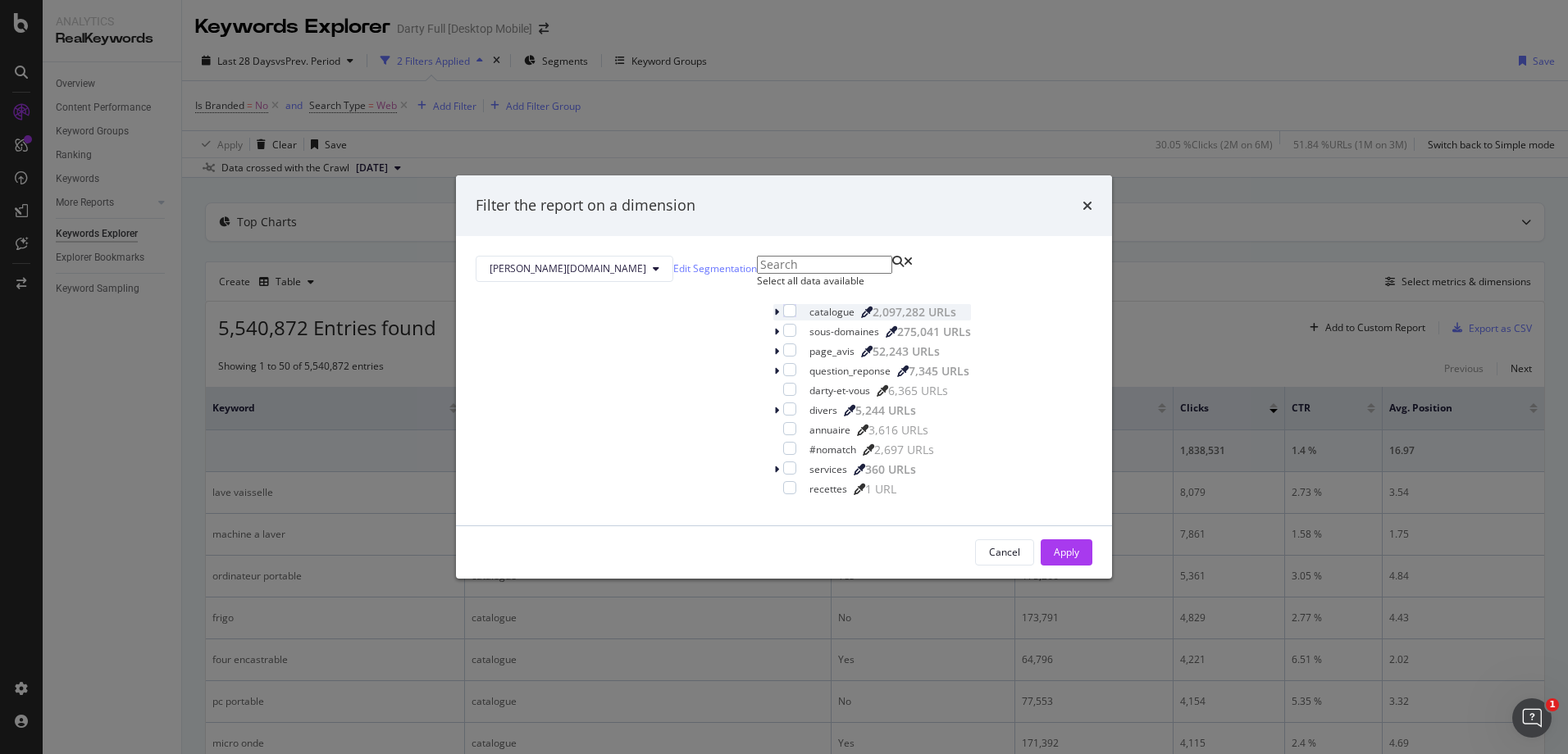
click at [774, 317] on icon "modal" at bounding box center [776, 312] width 5 height 9
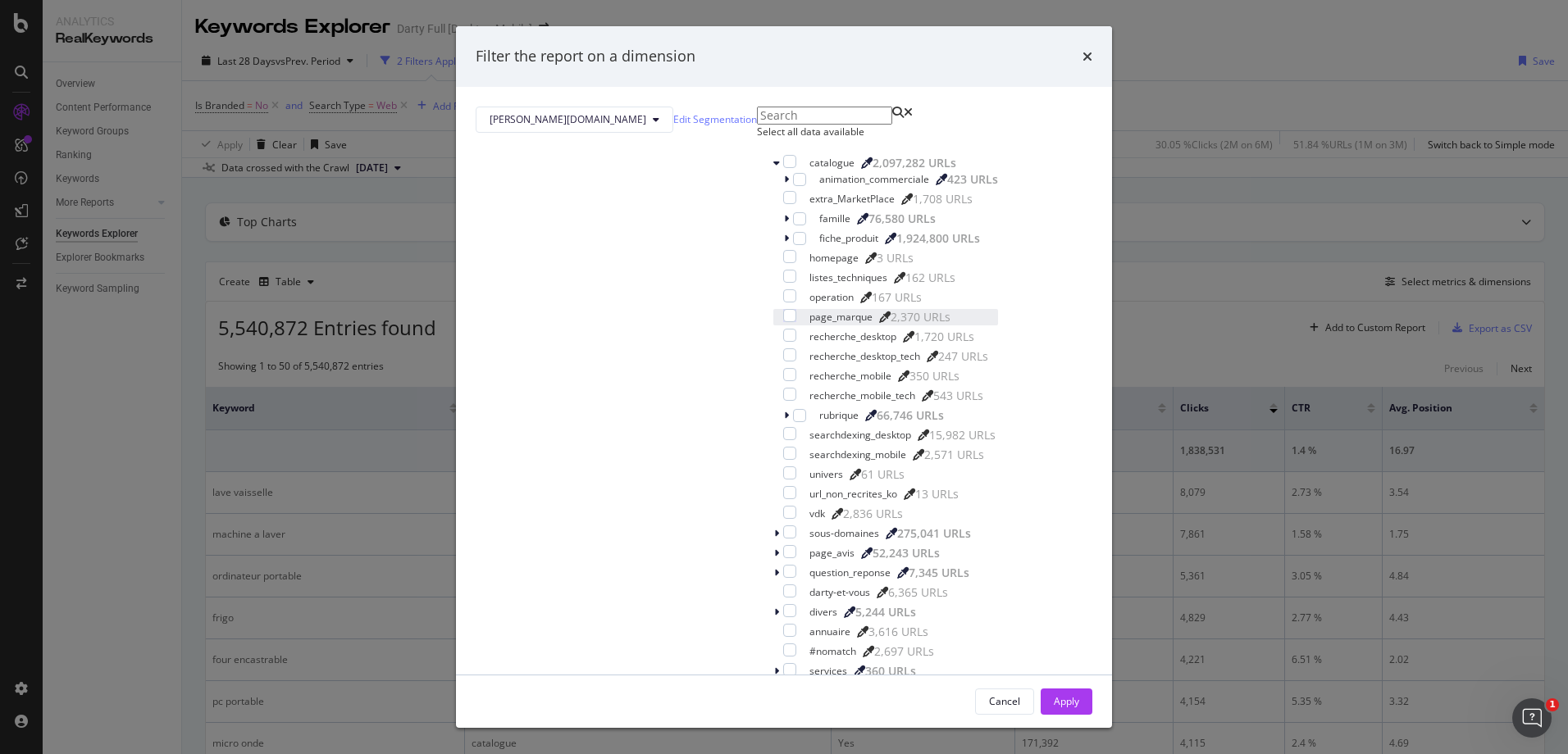
scroll to position [63, 0]
click at [783, 342] on div "modal" at bounding box center [790, 335] width 13 height 13
click at [773, 392] on div "animation_commerciale 423 URLs extra_MarketPlace 1,708 URLs famille 76,580 URLs…" at bounding box center [884, 346] width 224 height 351
click at [786, 339] on icon "modal" at bounding box center [790, 335] width 8 height 8
click at [783, 440] on div "modal" at bounding box center [790, 434] width 13 height 13
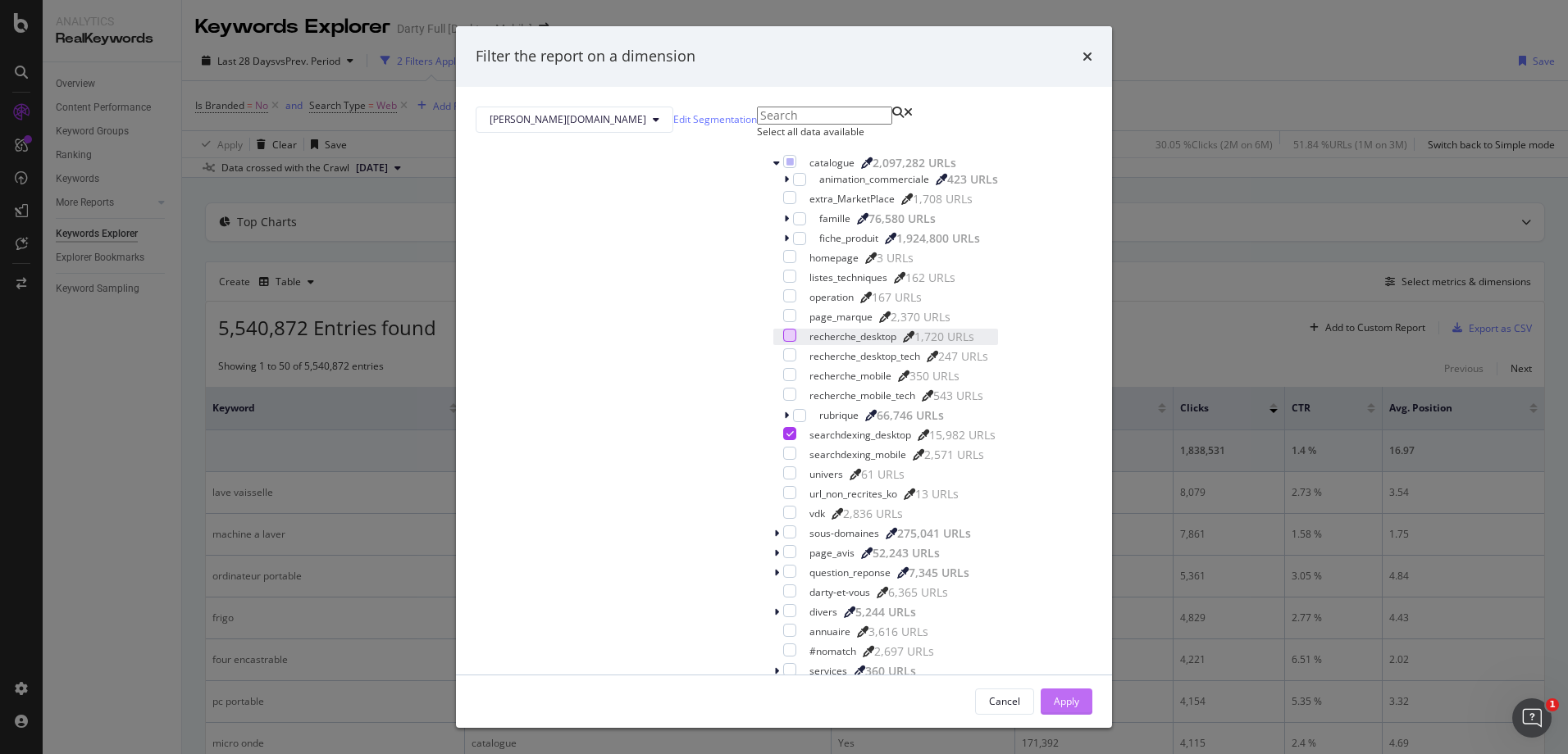
click at [1053, 577] on div "Apply" at bounding box center [1066, 701] width 25 height 24
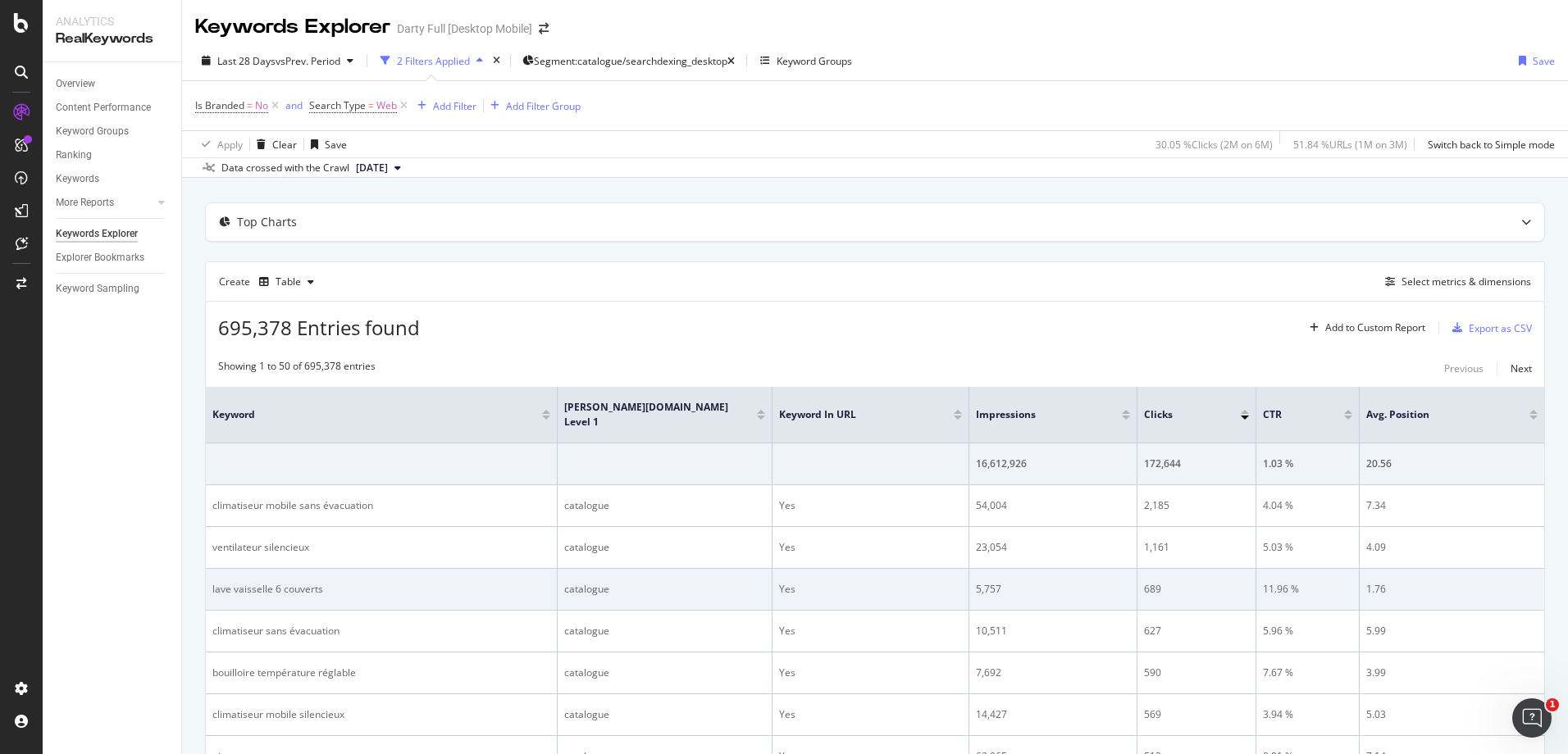
click at [514, 569] on td "lave vaisselle 6 couverts" at bounding box center [381, 590] width 352 height 42
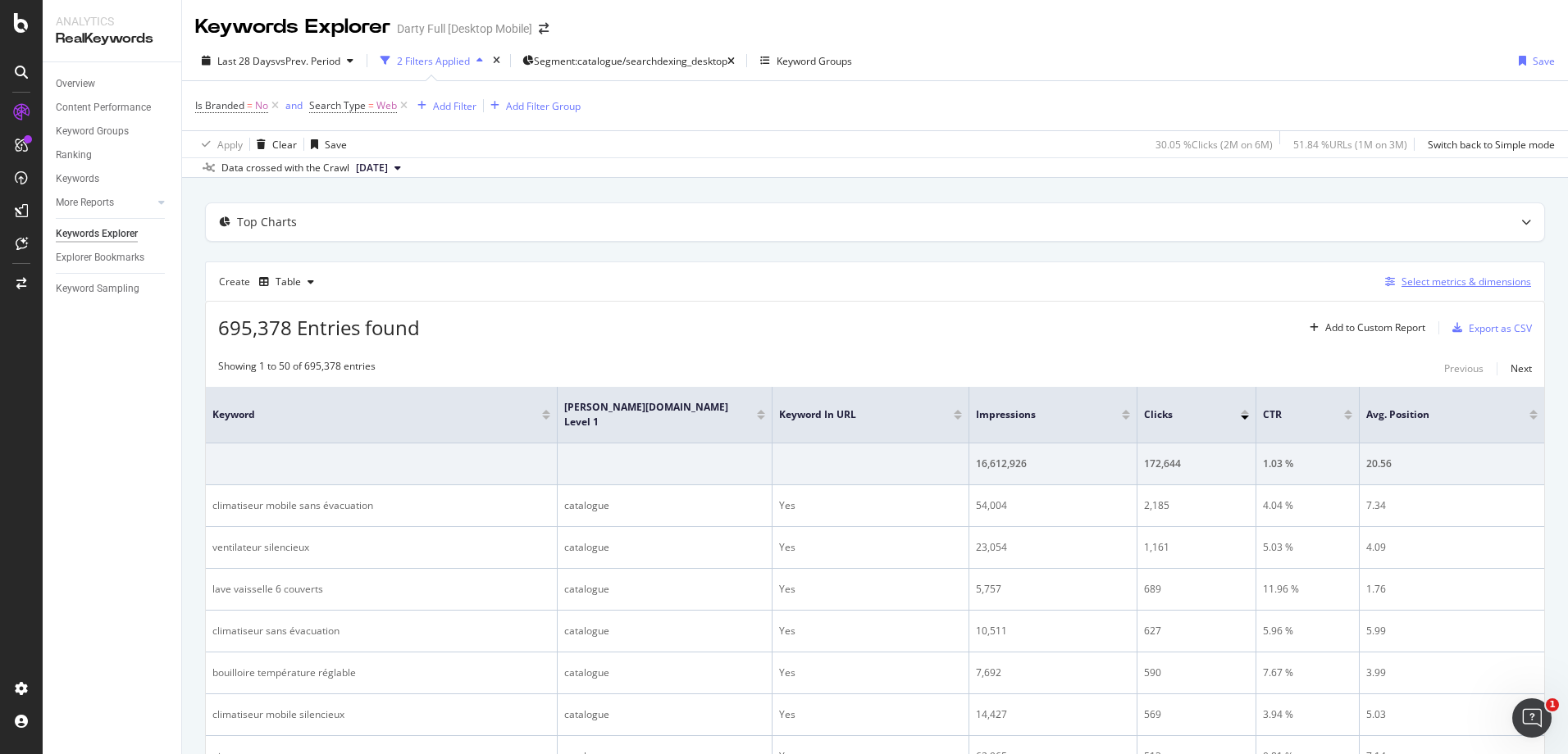
click at [1252, 281] on div "Select metrics & dimensions" at bounding box center [1466, 282] width 130 height 14
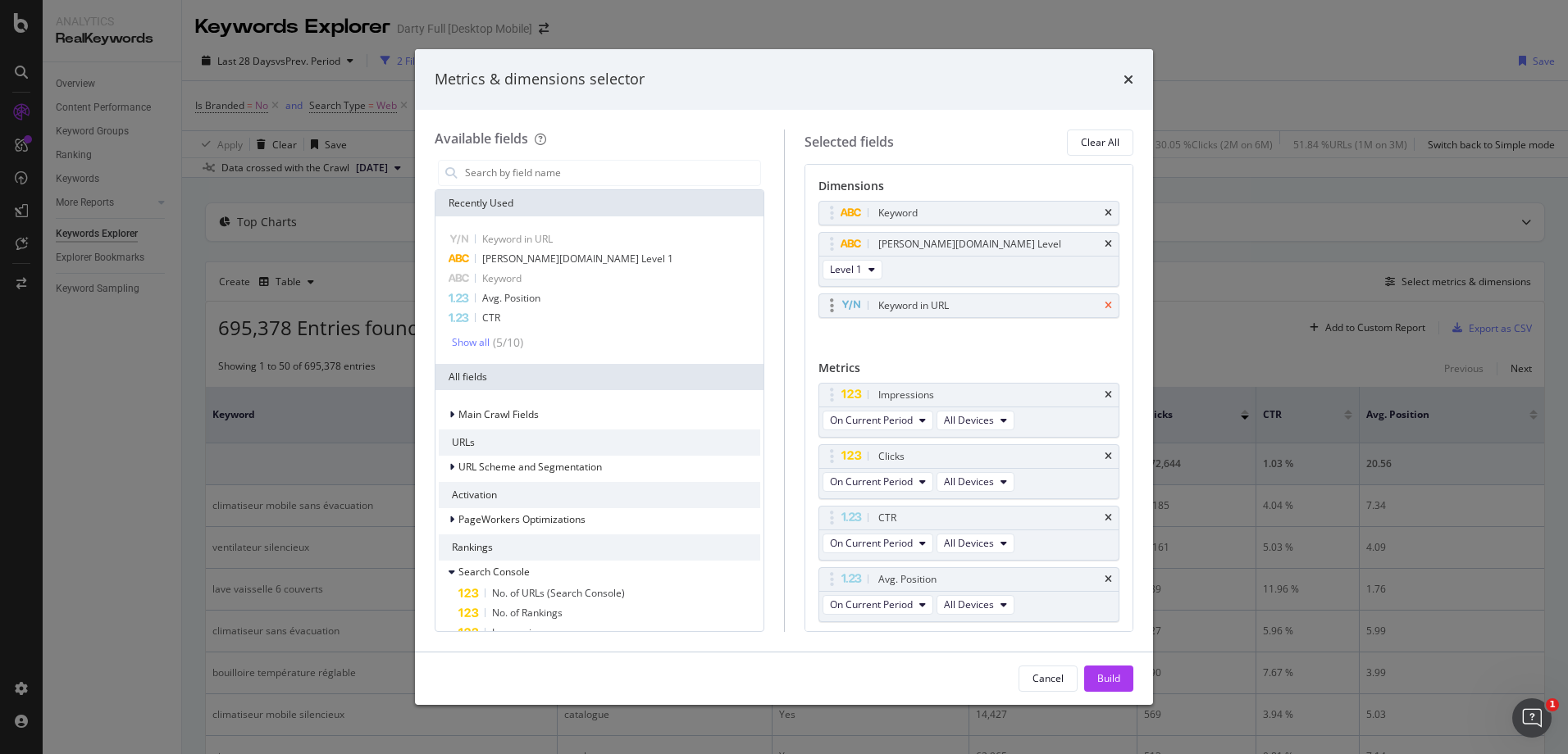
click at [1104, 308] on icon "times" at bounding box center [1108, 305] width 8 height 9
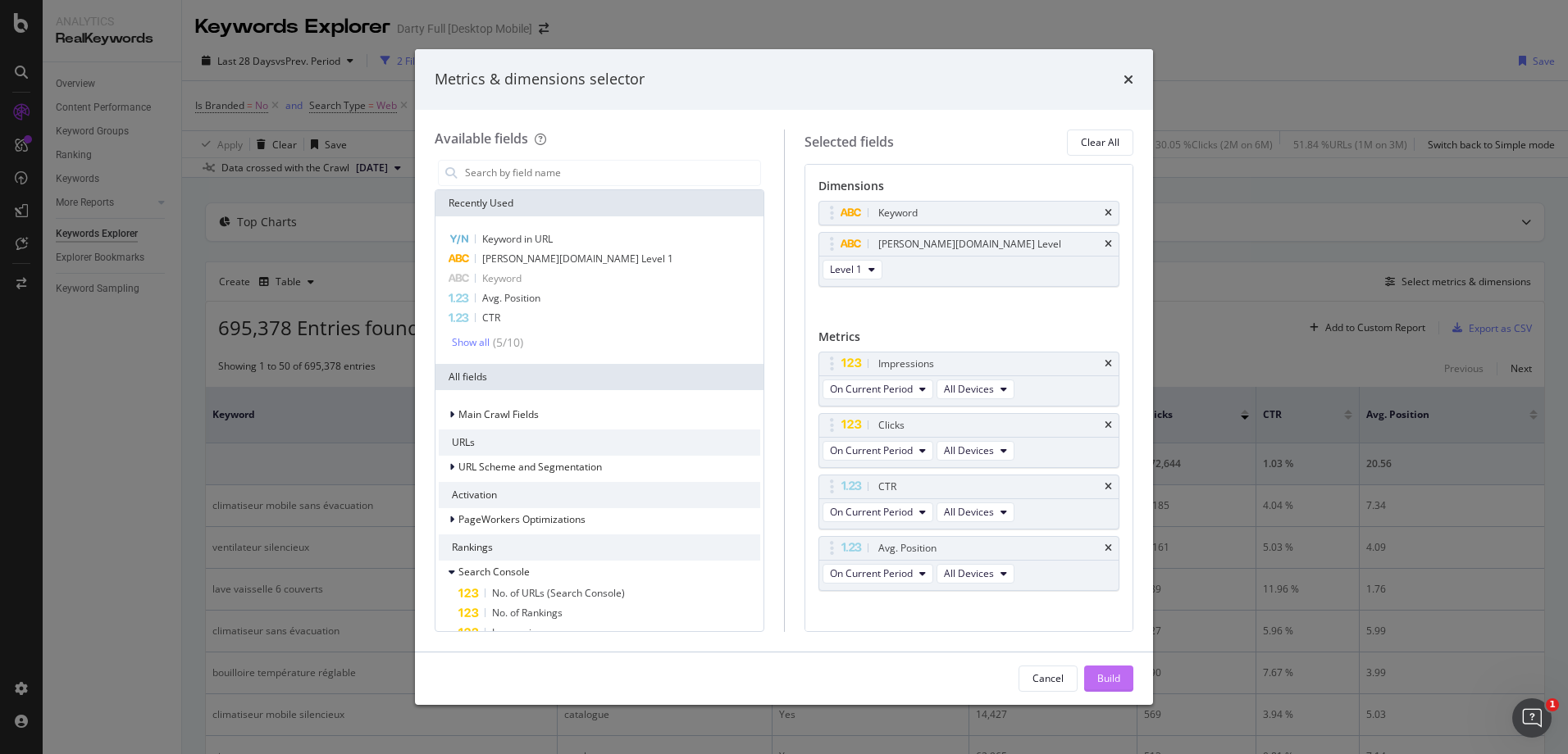
click at [1112, 577] on div "Build" at bounding box center [1108, 678] width 23 height 14
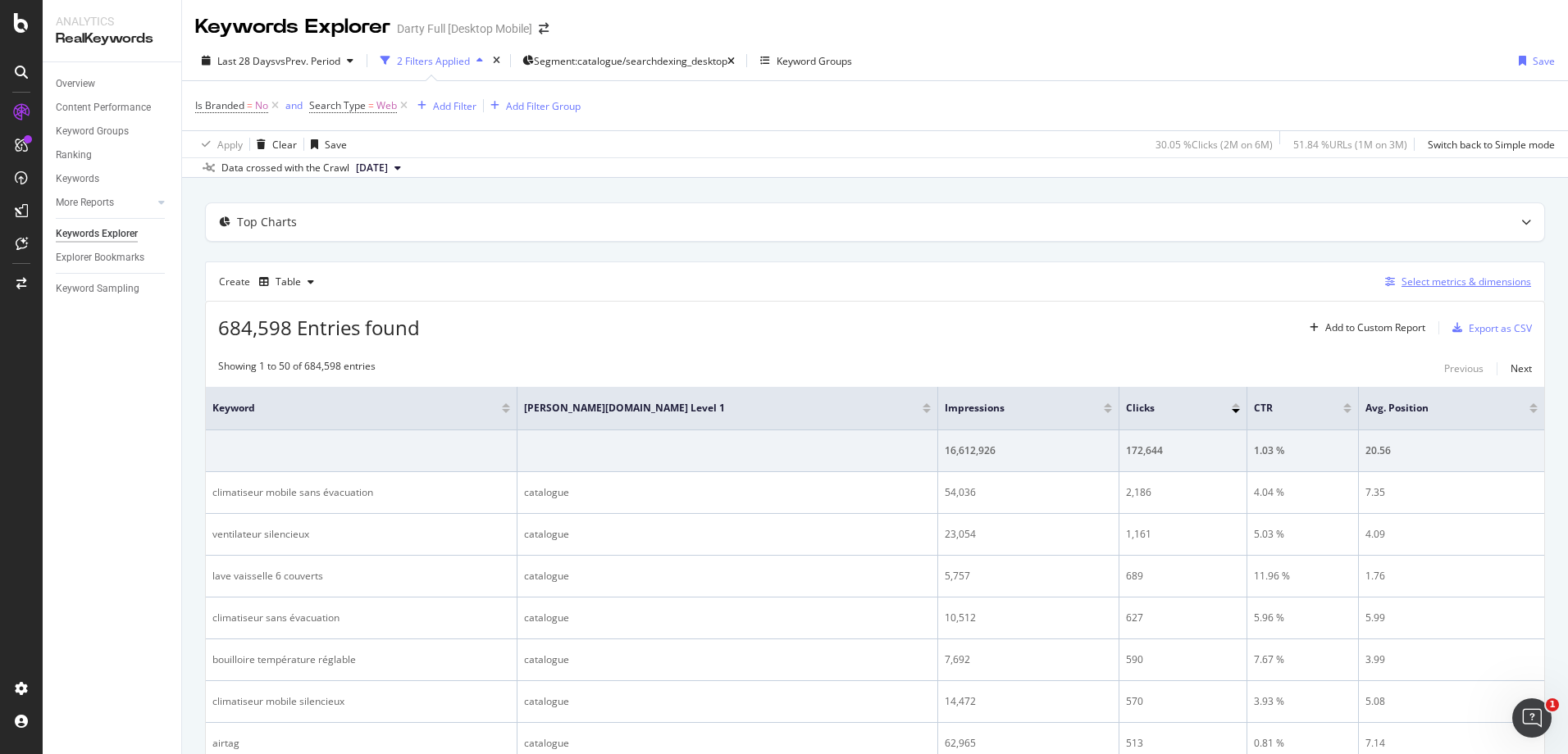
click at [1252, 289] on div "Select metrics & dimensions" at bounding box center [1454, 282] width 152 height 18
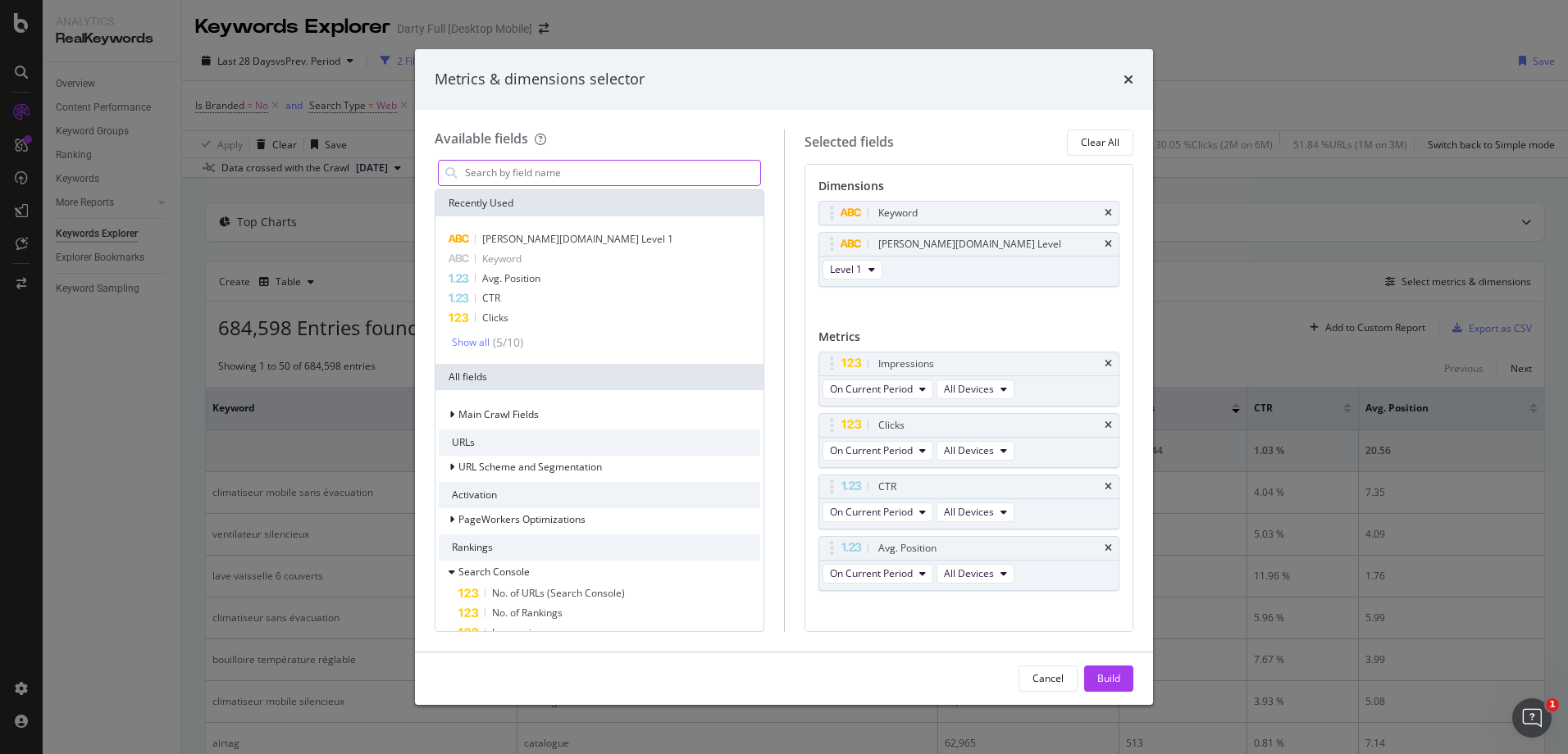
click at [547, 183] on input "modal" at bounding box center [611, 173] width 297 height 24
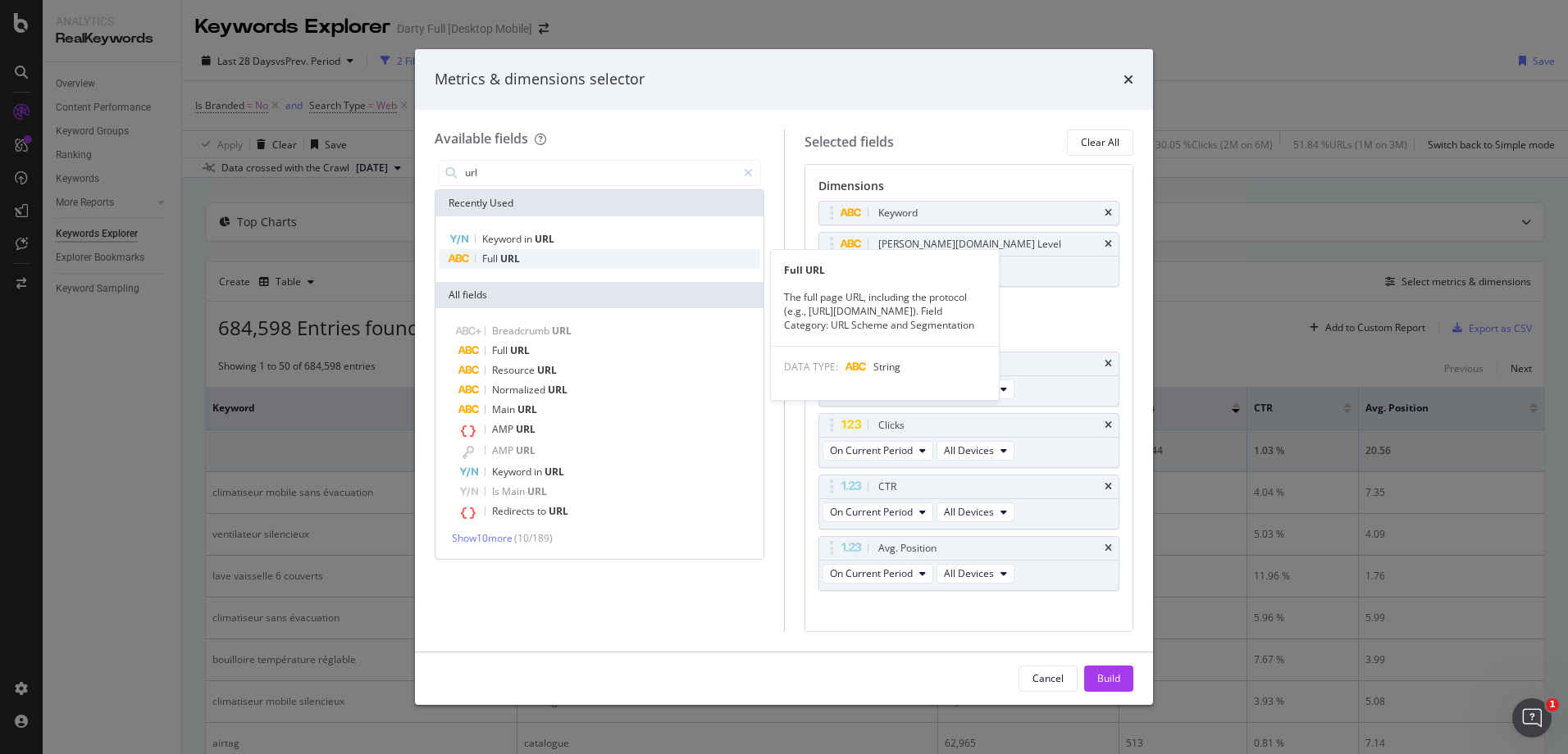
type input "url"
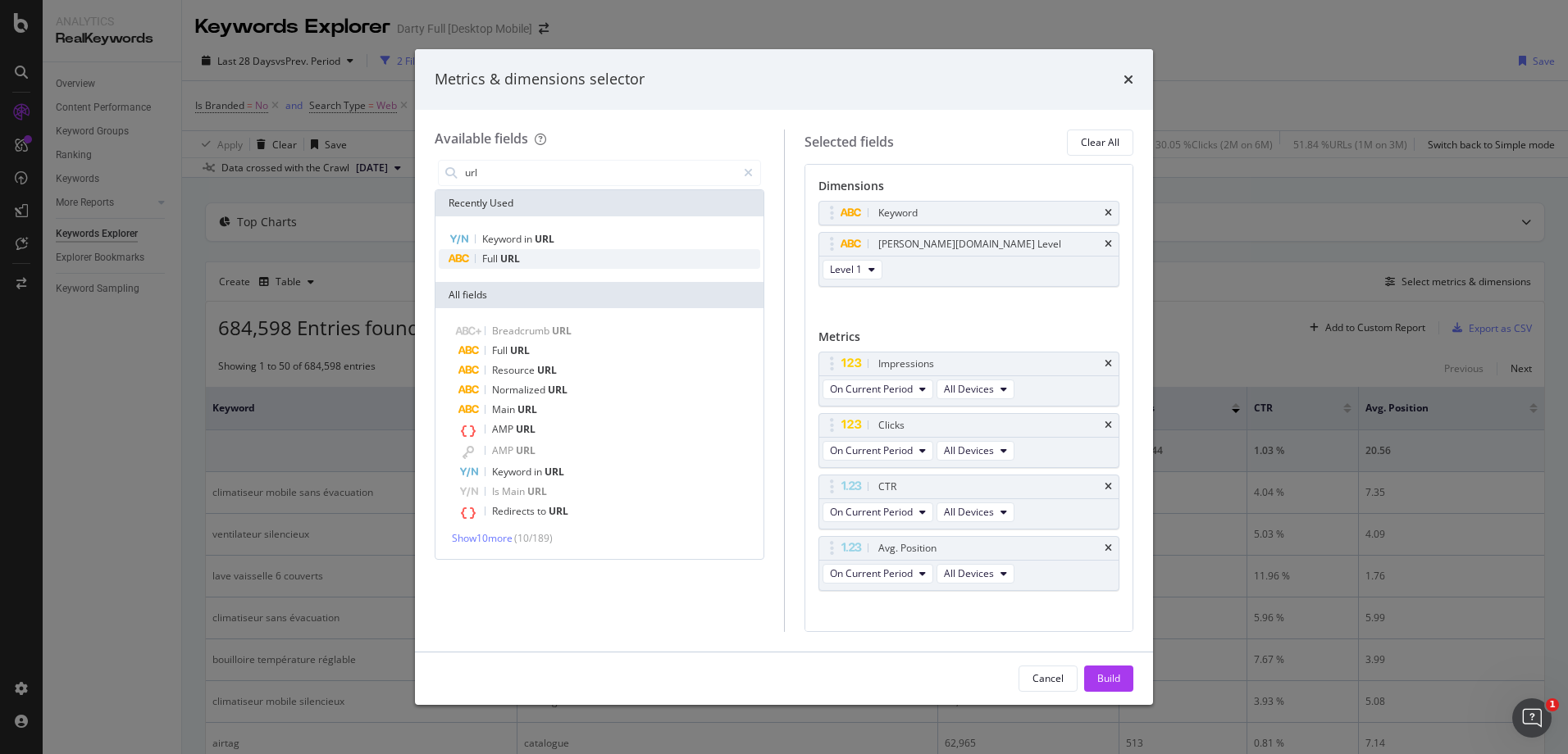
click at [461, 252] on div "Full URL" at bounding box center [599, 258] width 321 height 20
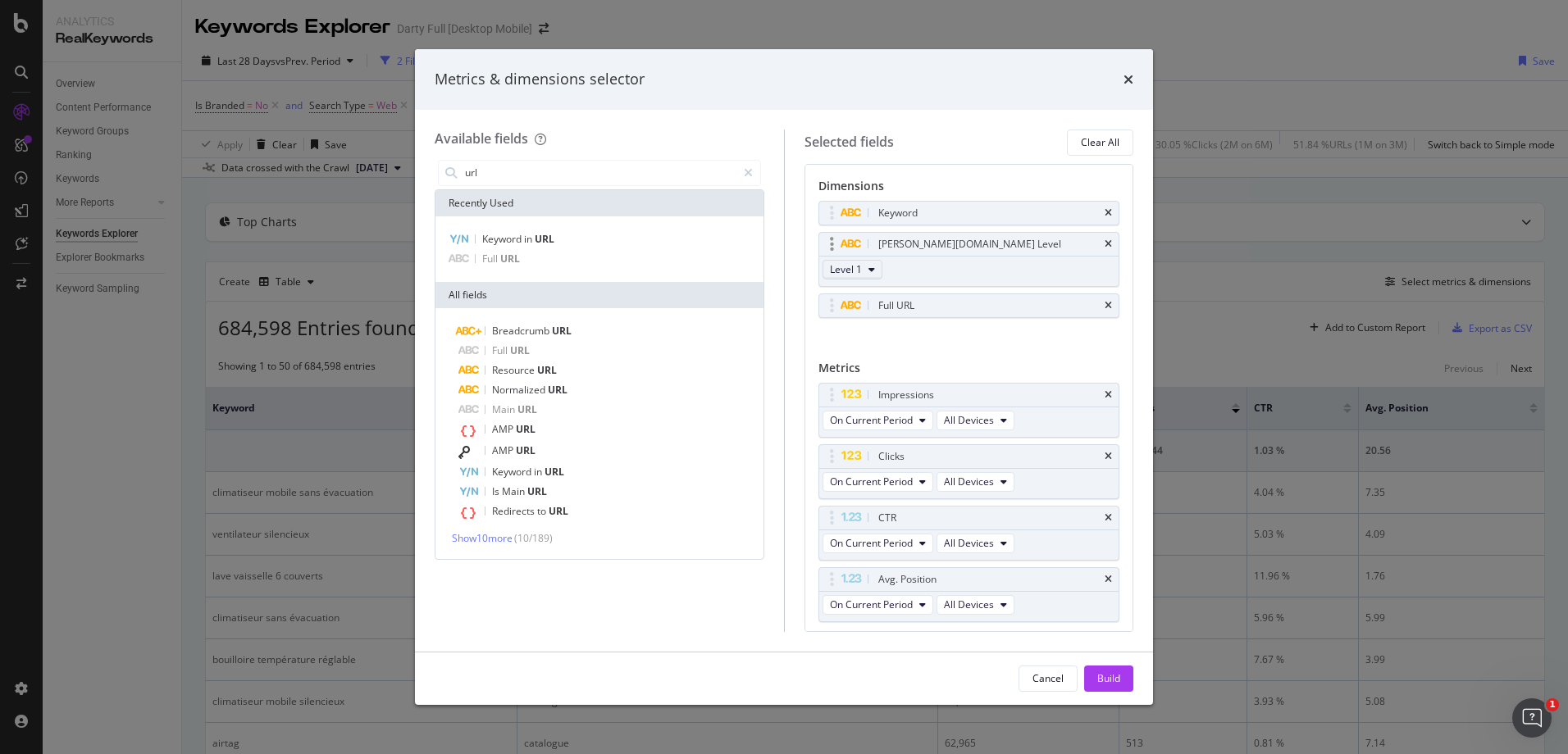
click at [881, 266] on button "Level 1" at bounding box center [853, 269] width 60 height 20
click at [992, 346] on div "Keyword [PERSON_NAME][DOMAIN_NAME] Level Level 1 Full URL You can use this fiel…" at bounding box center [968, 277] width 301 height 152
click at [1115, 577] on div "Build" at bounding box center [1108, 678] width 23 height 14
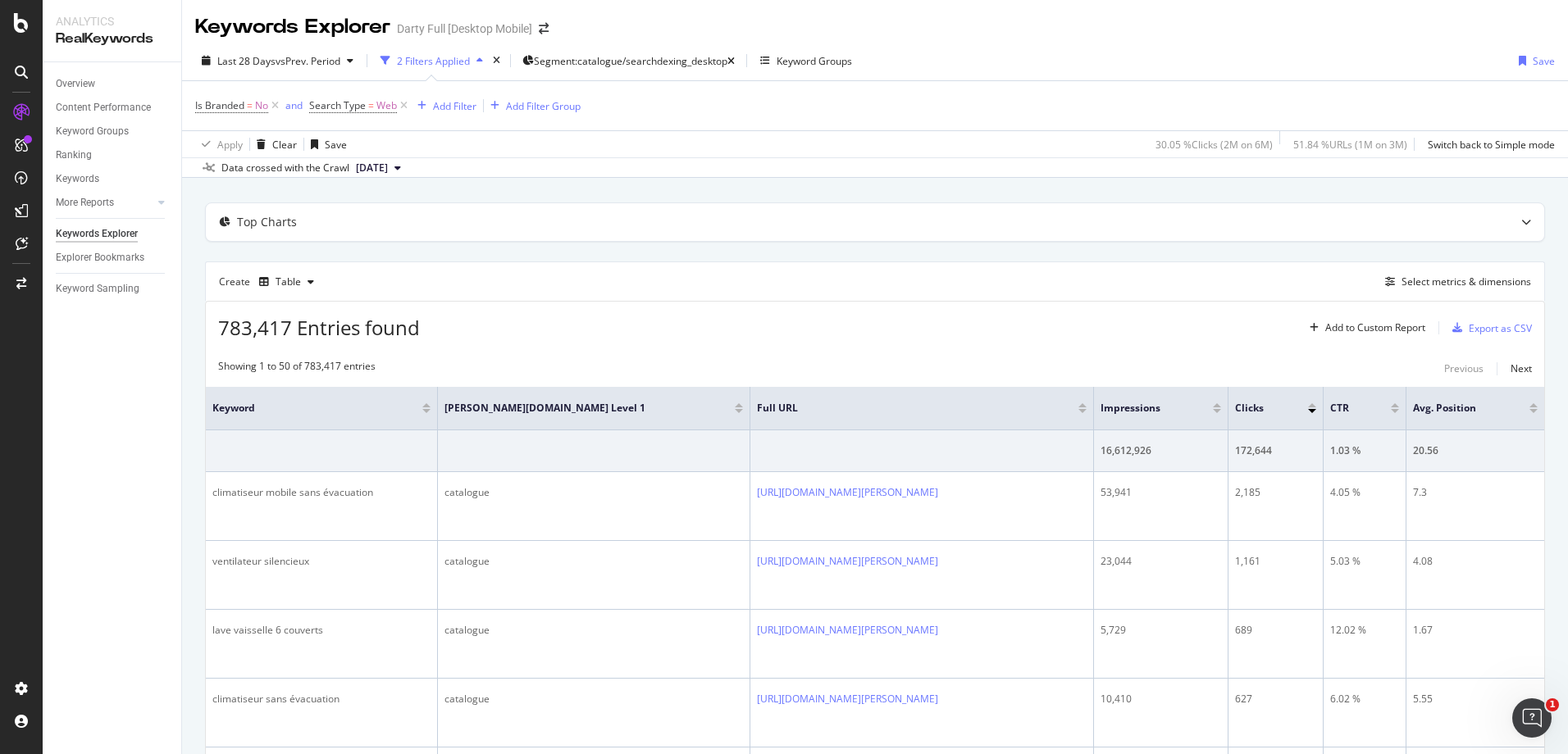
click at [469, 37] on div "Darty Full [Desktop Mobile]" at bounding box center [465, 28] width 135 height 16
click at [536, 29] on span at bounding box center [544, 28] width 23 height 11
click at [546, 28] on icon "arrow-right-arrow-left" at bounding box center [544, 28] width 9 height 11
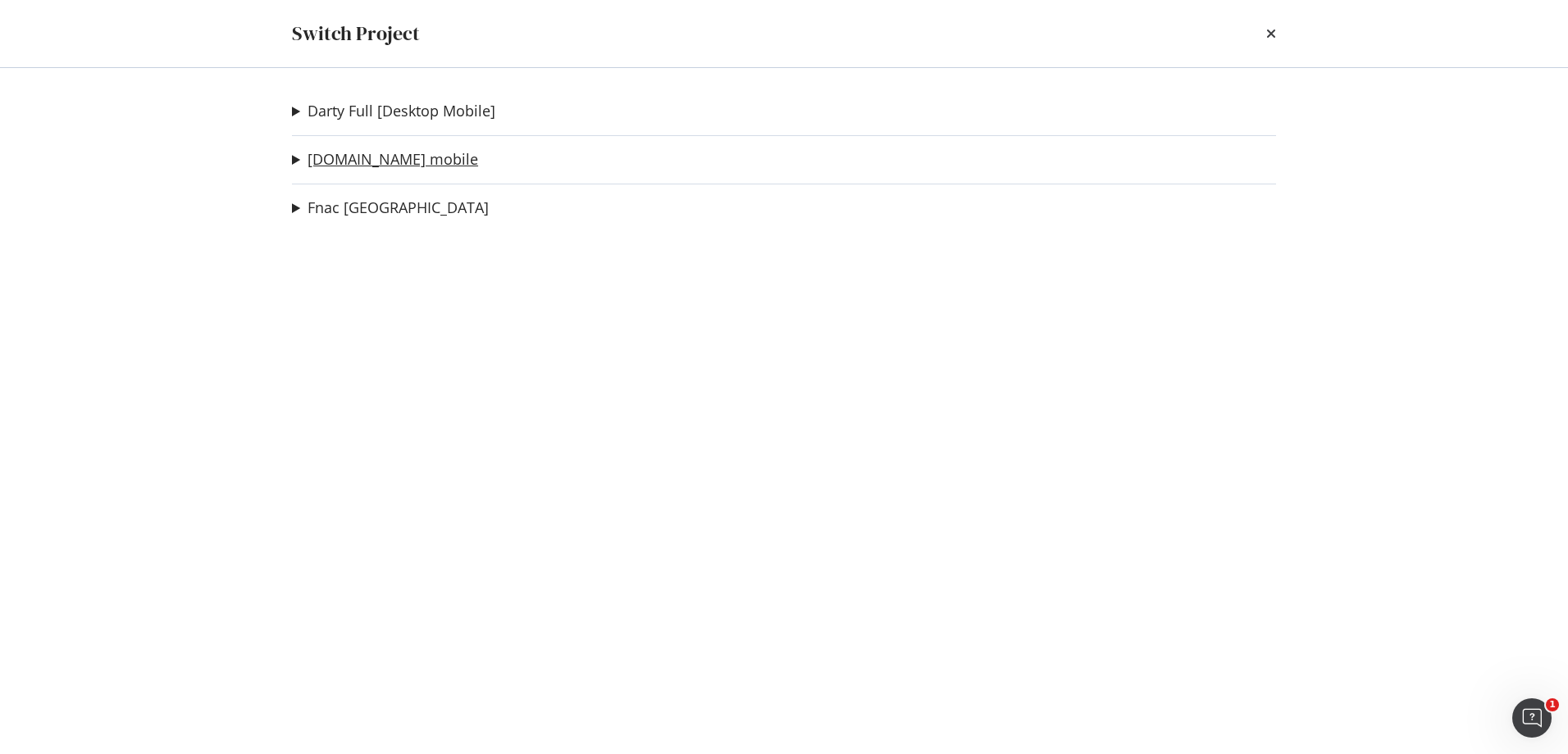
click at [386, 160] on link "[DOMAIN_NAME] mobile" at bounding box center [392, 160] width 171 height 17
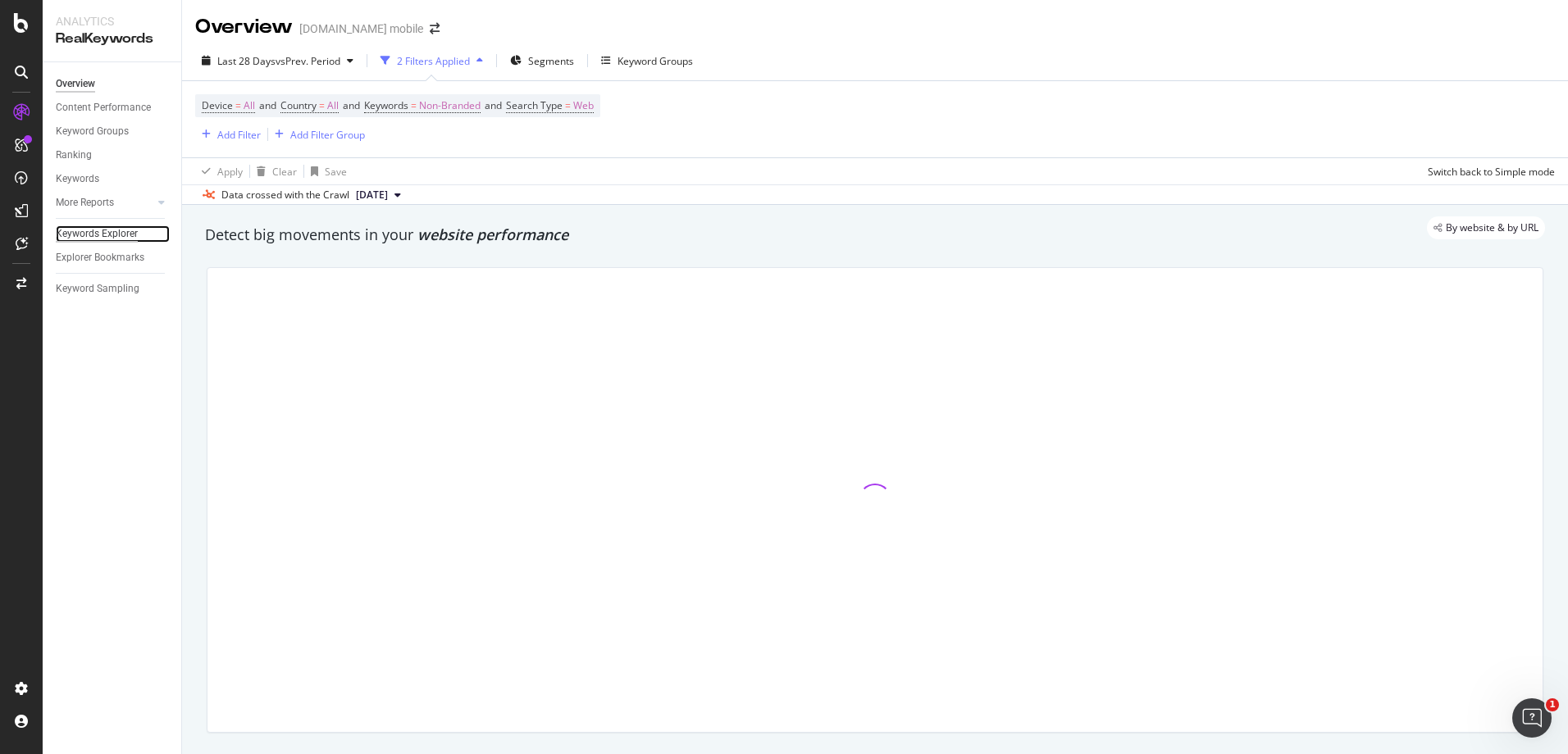
click at [94, 232] on div "Keywords Explorer" at bounding box center [96, 234] width 82 height 17
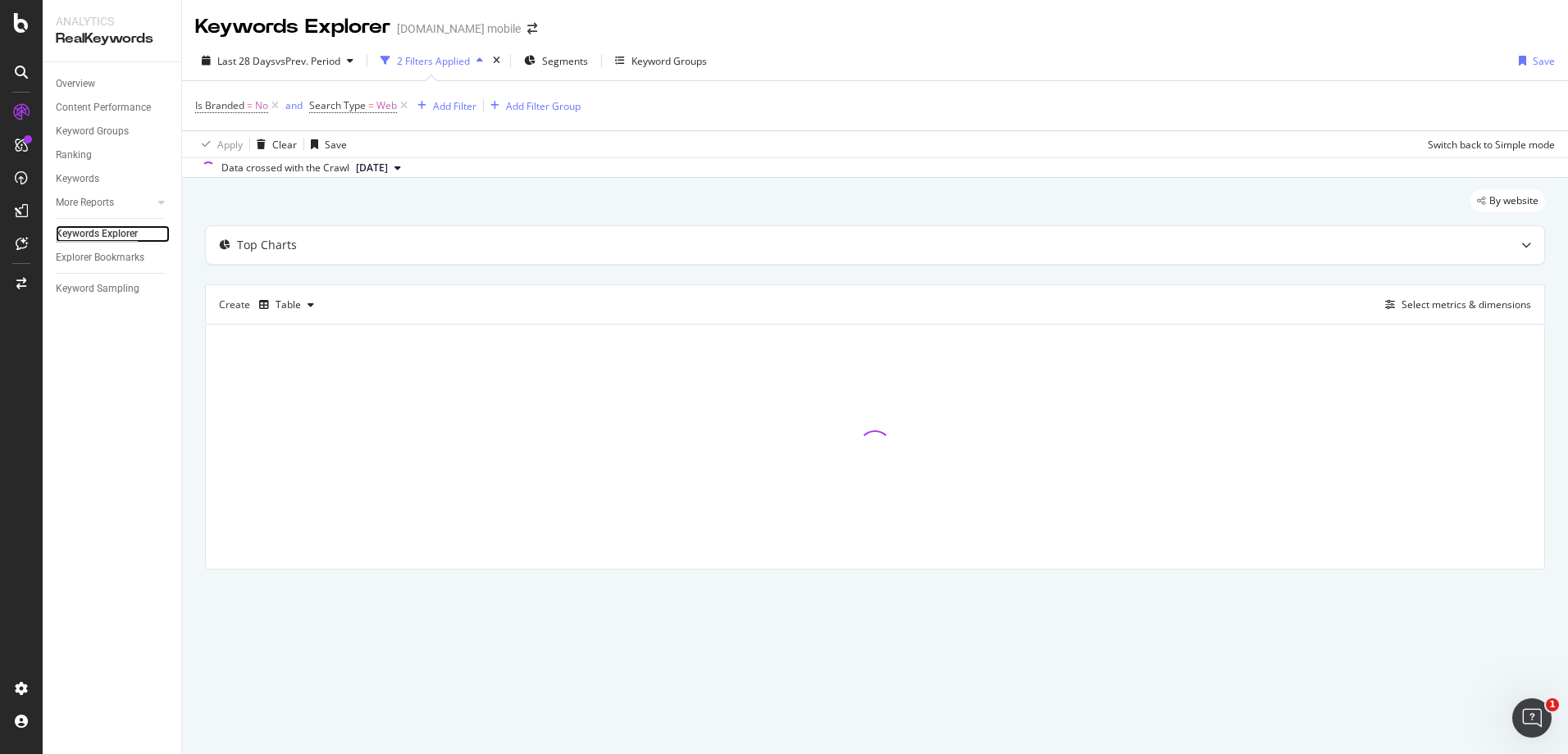
click at [94, 232] on div "Keywords Explorer" at bounding box center [96, 234] width 82 height 17
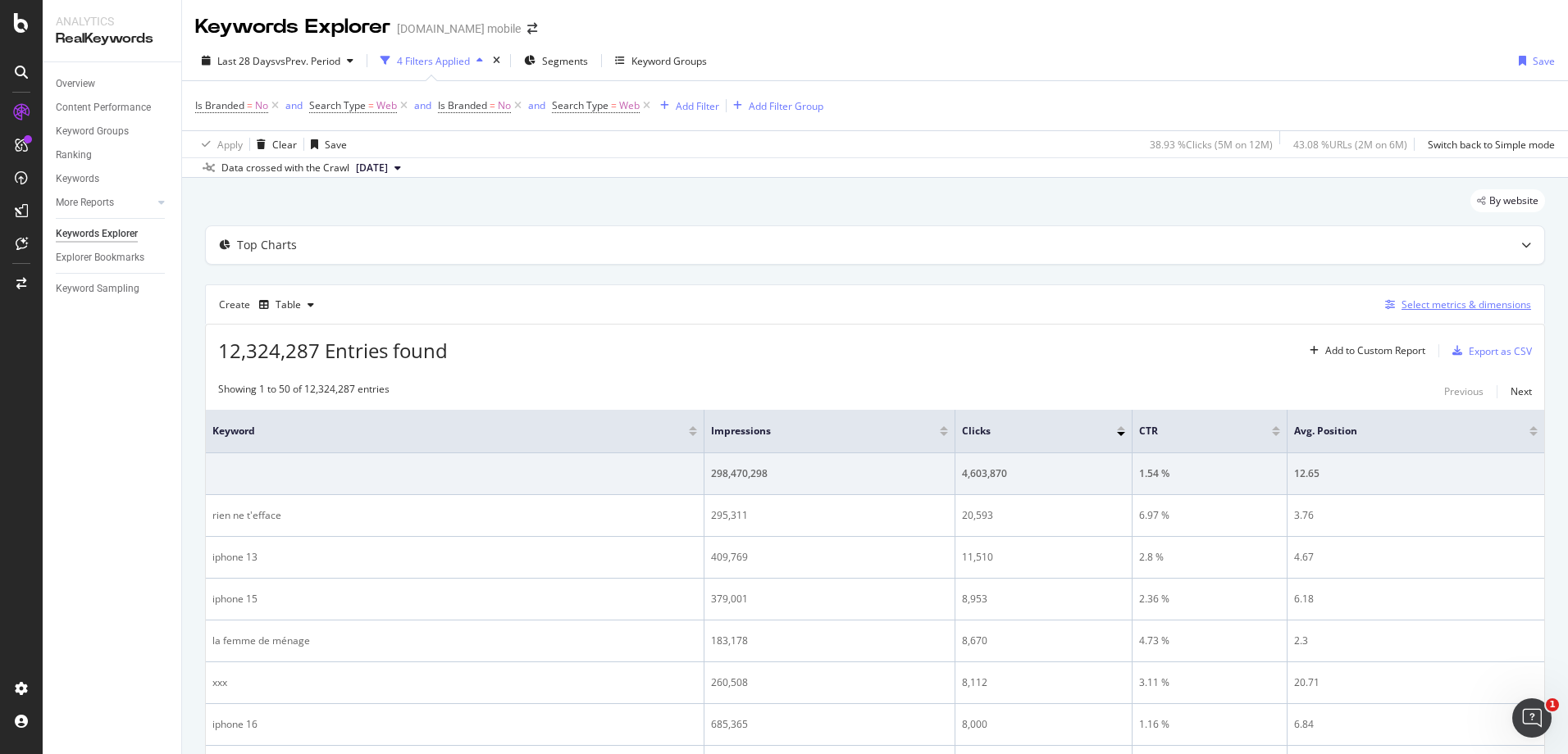
click at [1252, 305] on div "Select metrics & dimensions" at bounding box center [1466, 304] width 130 height 14
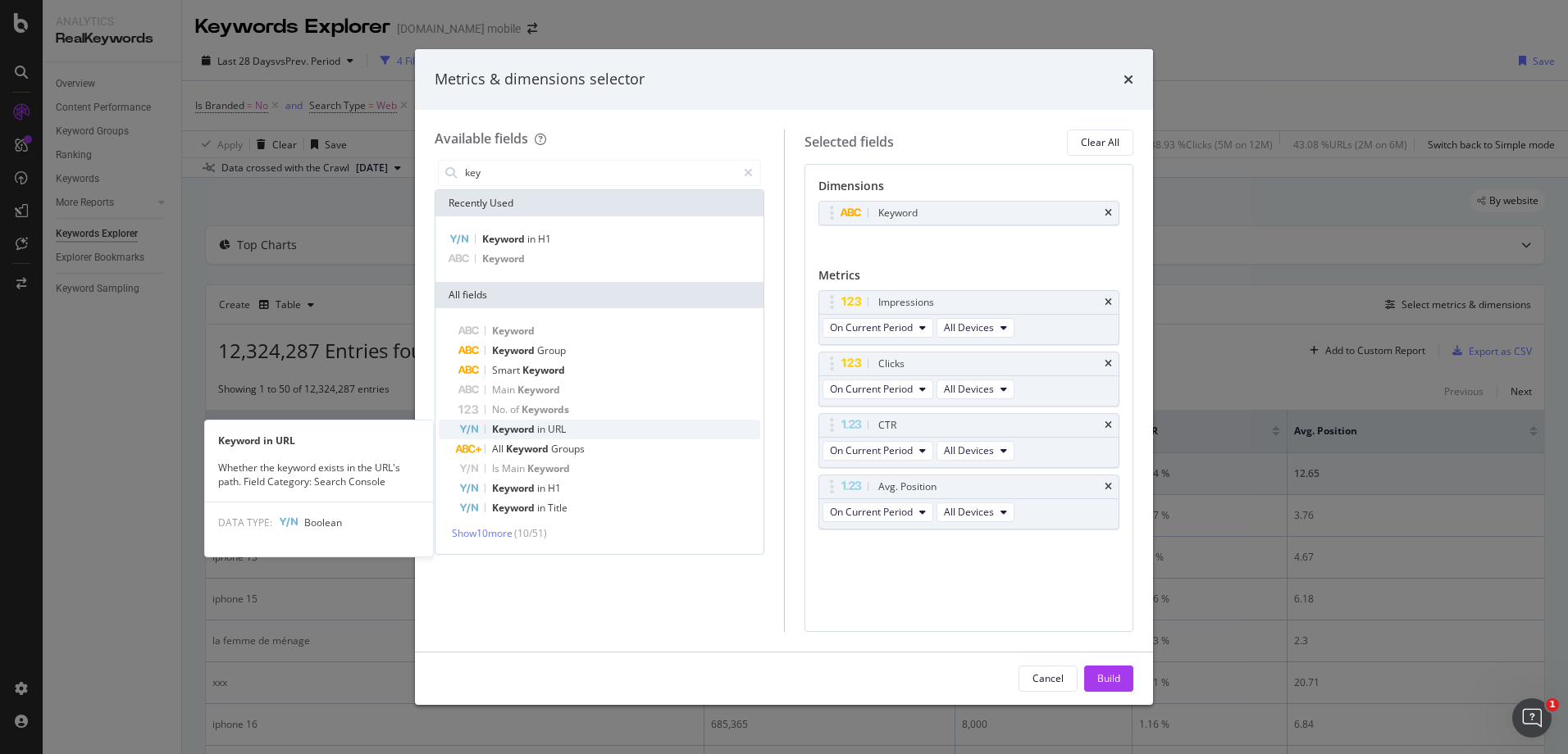
type input "key"
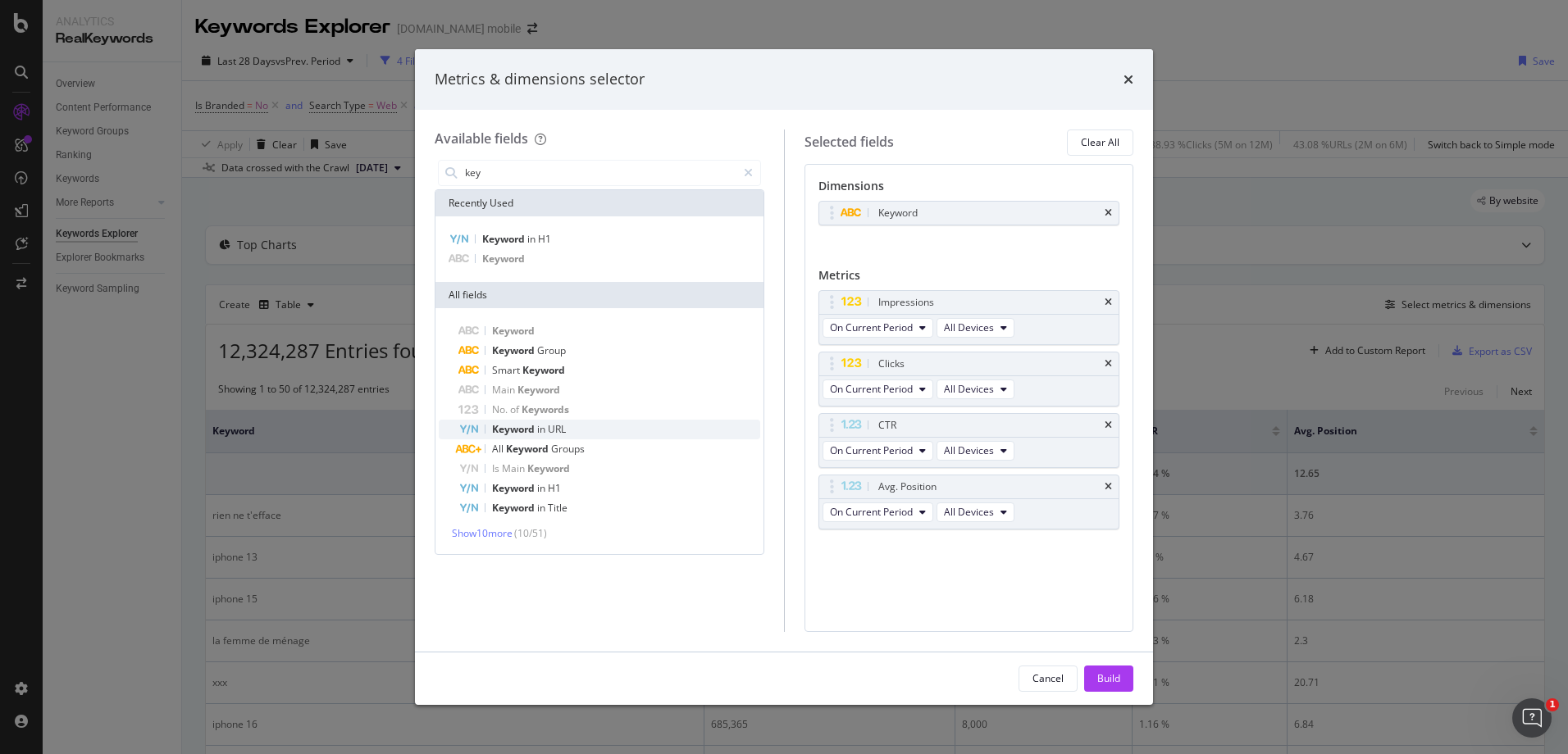
click at [576, 432] on div "Keyword in URL" at bounding box center [608, 429] width 301 height 20
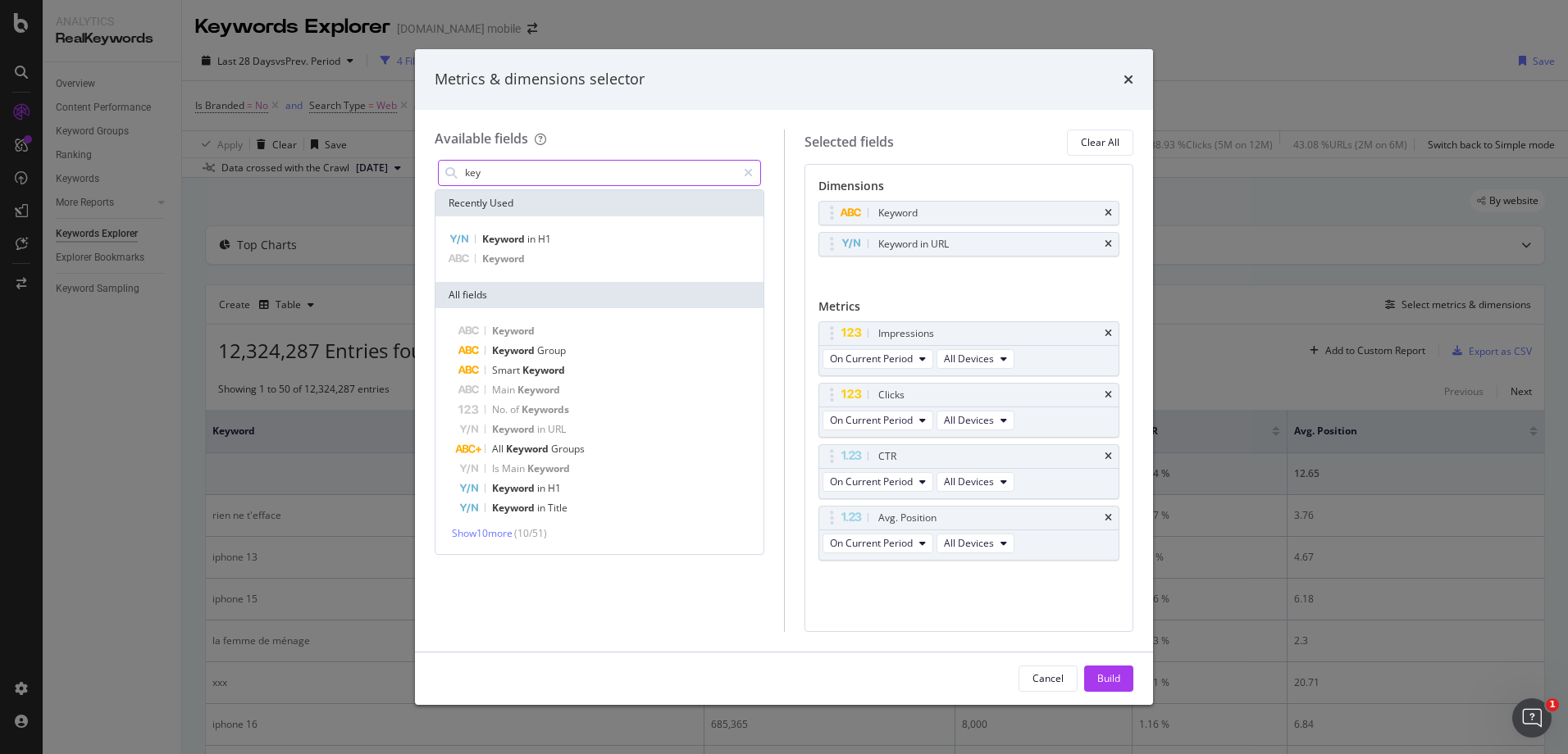
click at [571, 174] on input "key" at bounding box center [599, 173] width 273 height 24
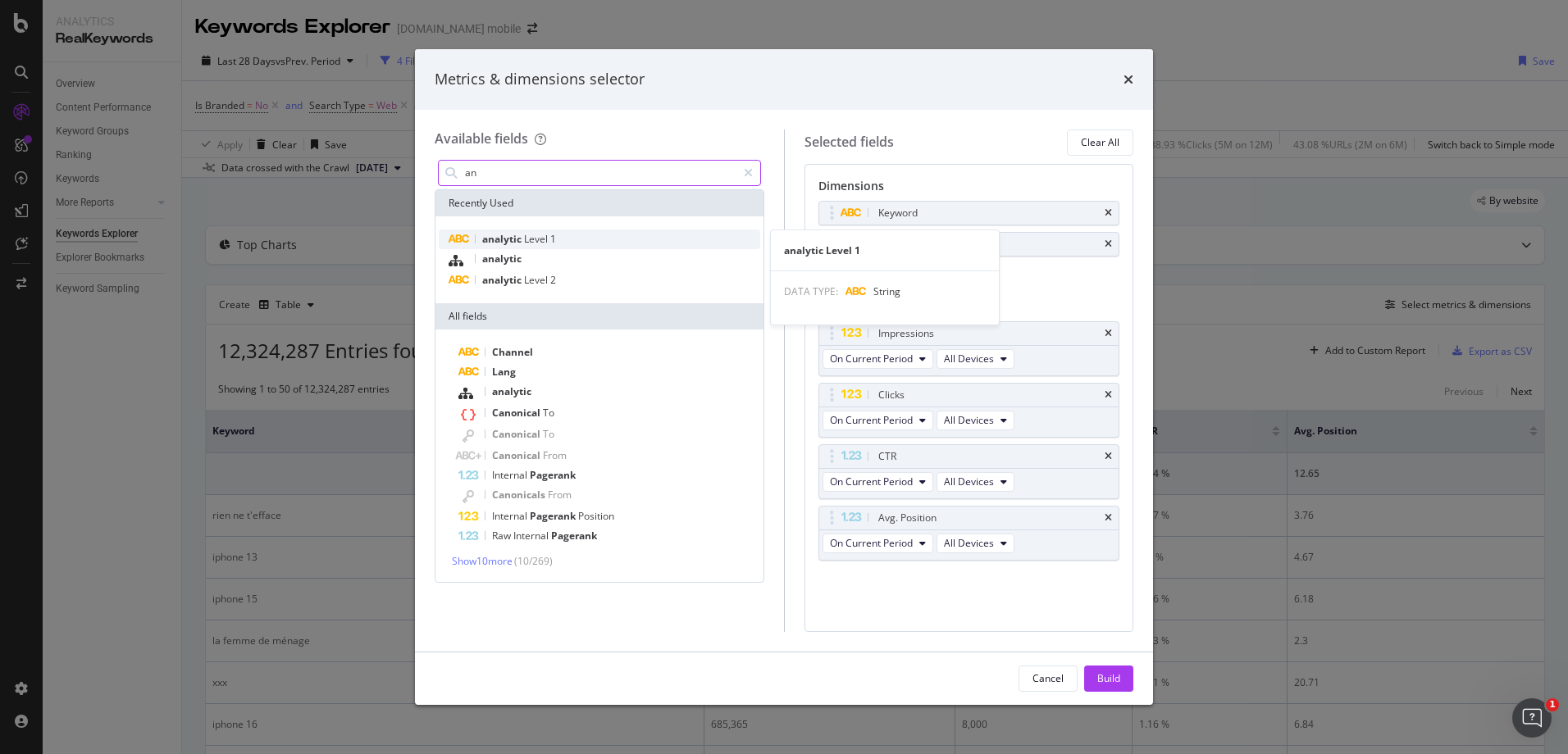
type input "an"
click at [546, 247] on div "analytic Level 1" at bounding box center [599, 239] width 321 height 20
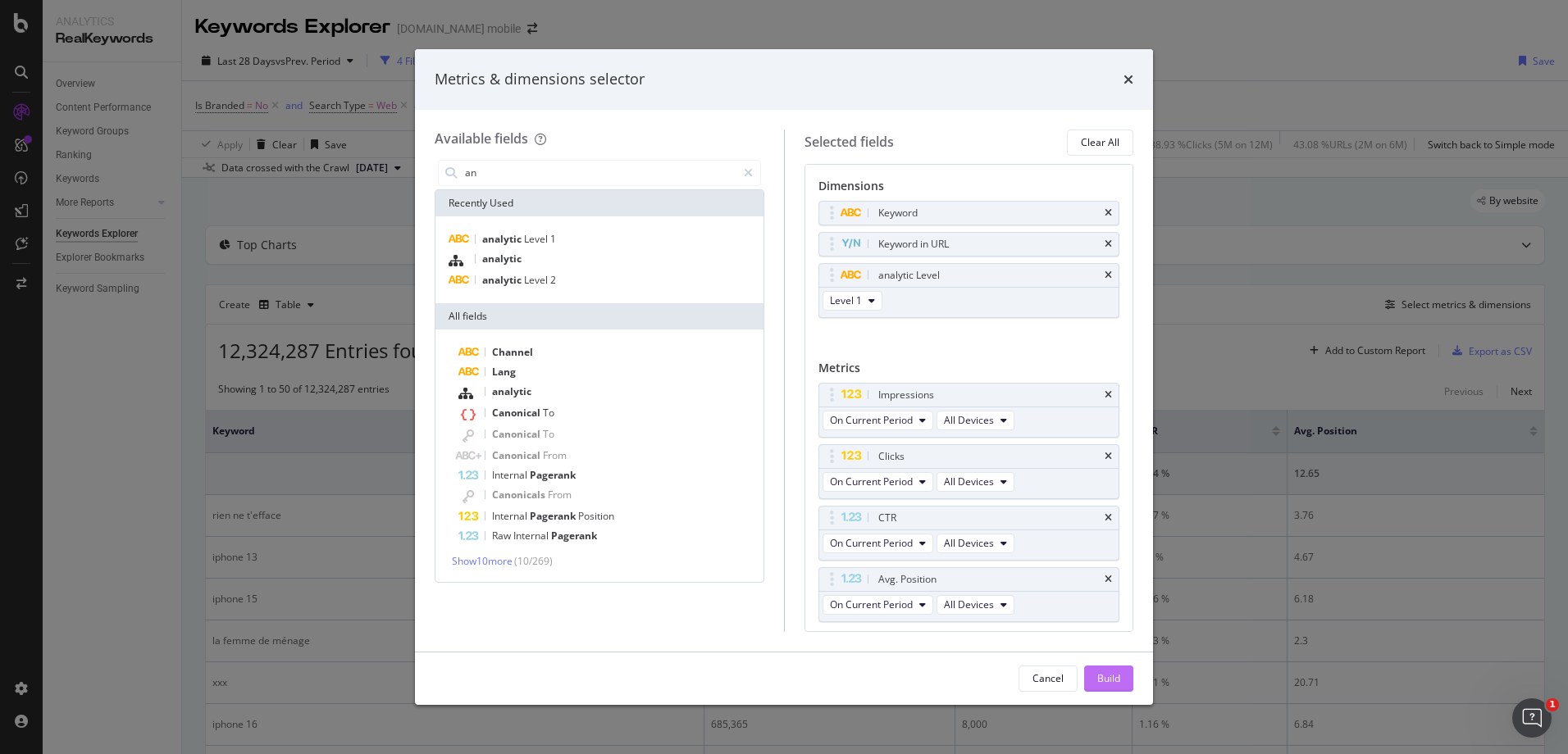
click at [1106, 577] on button "Build" at bounding box center [1108, 679] width 49 height 26
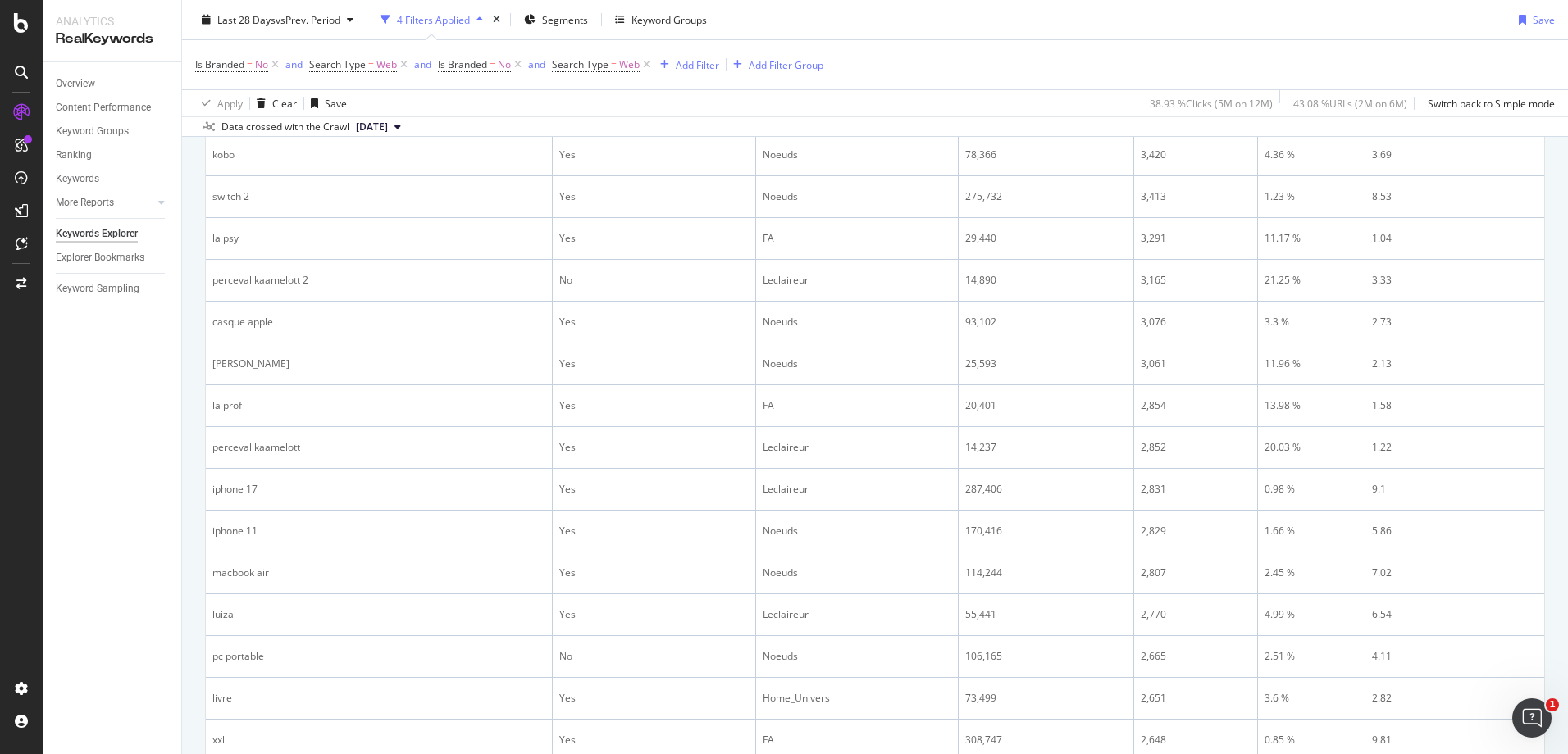
scroll to position [1782, 0]
